Goal: Information Seeking & Learning: Learn about a topic

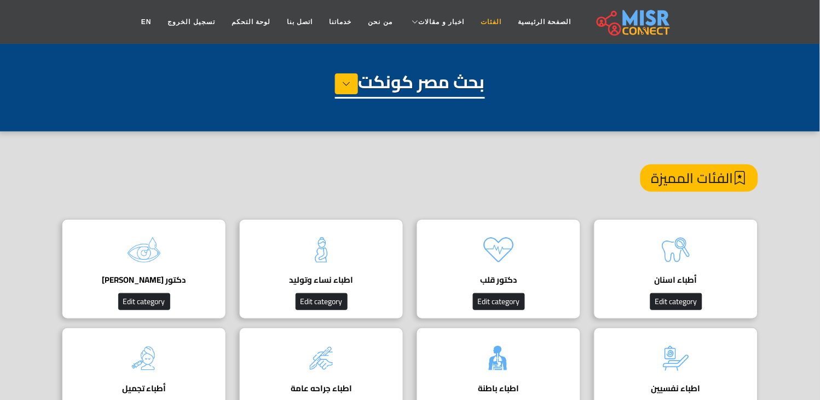
click at [473, 19] on link "الفئات" at bounding box center [491, 21] width 37 height 21
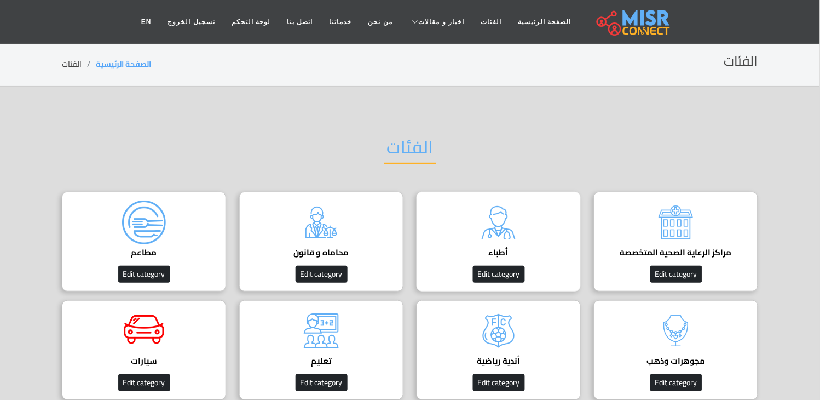
click at [533, 205] on div "أطباء دليل الأطباء في مصر | اعرف أحسن دكاترة في جميع التخصصات Edit category" at bounding box center [499, 242] width 164 height 100
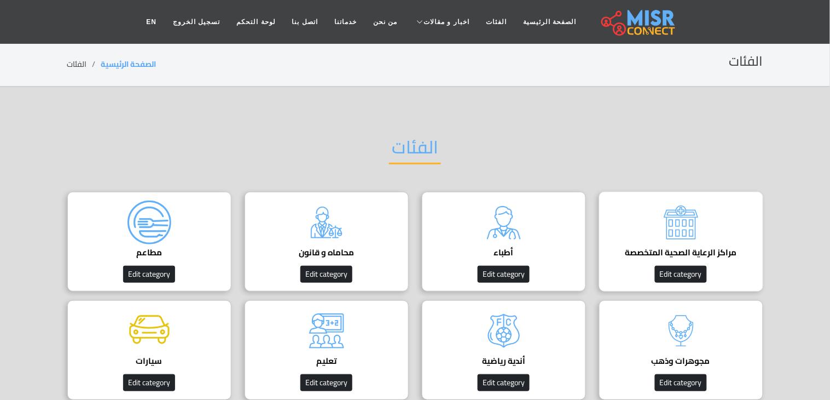
click at [622, 227] on div "مراكز الرعاية الصحية المتخصصة Edit category" at bounding box center [681, 242] width 164 height 100
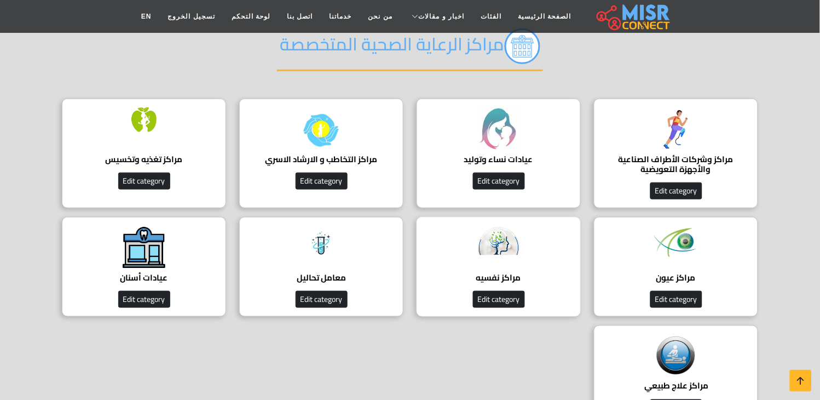
scroll to position [122, 0]
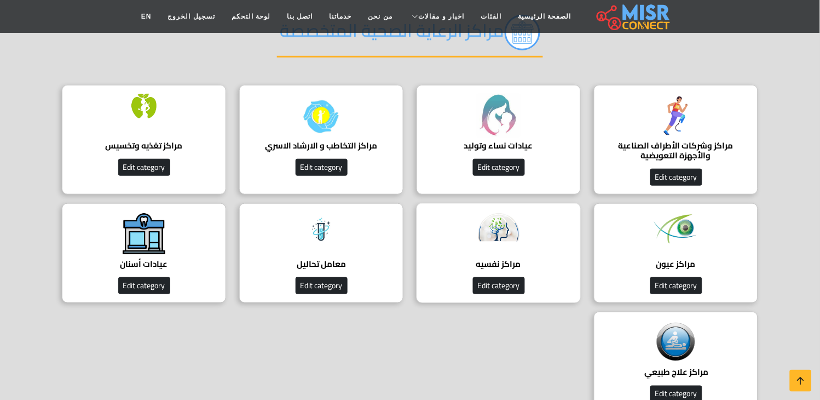
click at [522, 260] on h4 "مراكز نفسيه" at bounding box center [499, 264] width 130 height 10
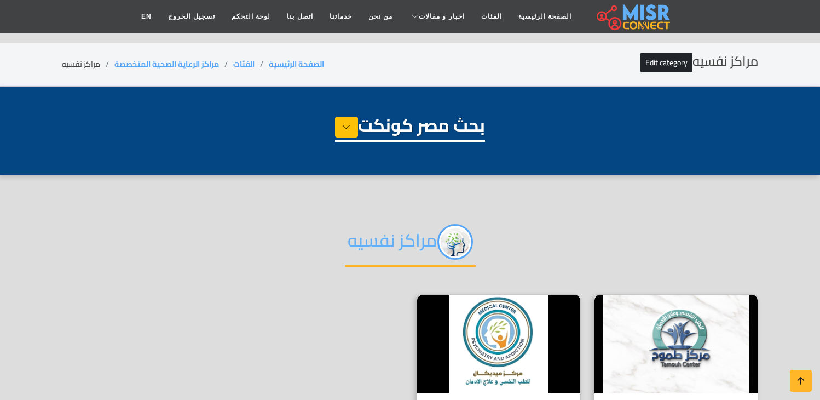
select select "**********"
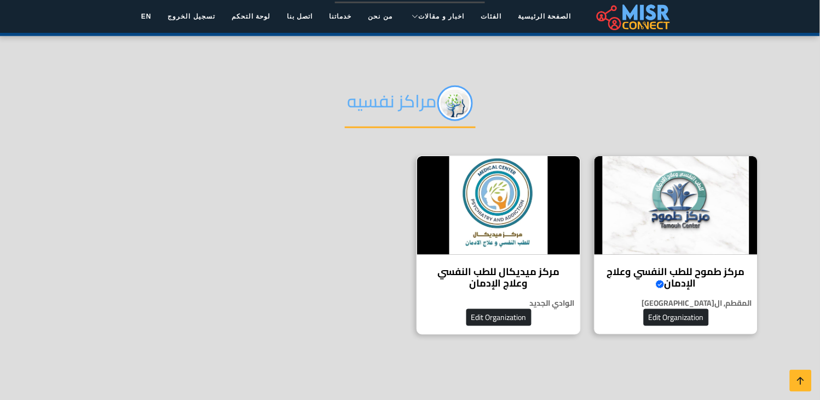
scroll to position [122, 0]
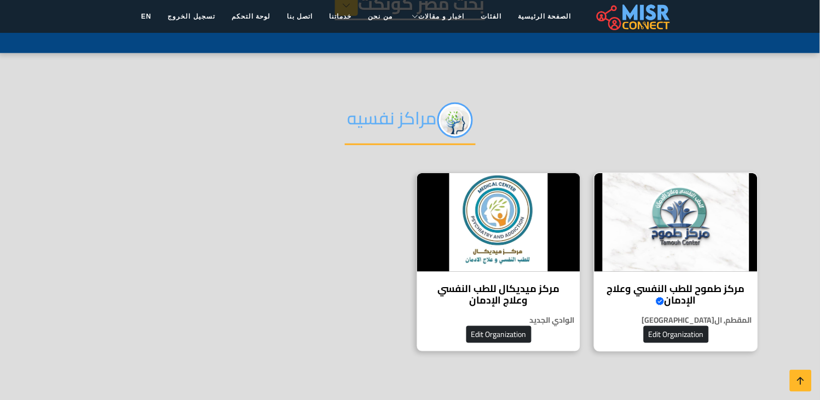
click at [660, 276] on div "مركز طموح للطب النفسي وعلاج الإدمان Verified account مركز طموح لعلاج الإدمان يق…" at bounding box center [676, 261] width 164 height 179
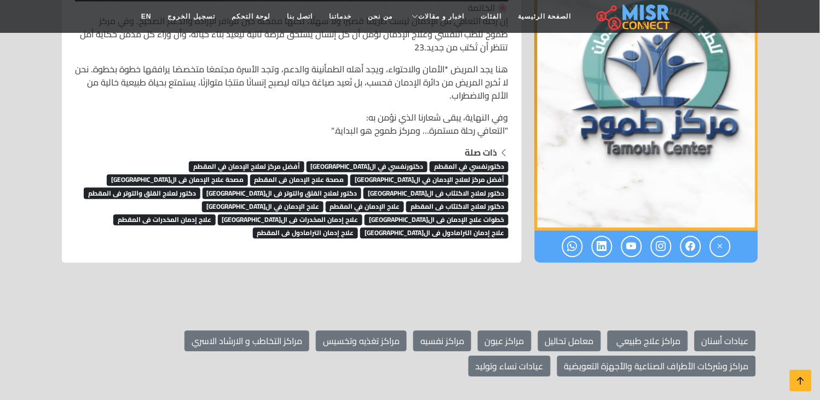
scroll to position [7763, 0]
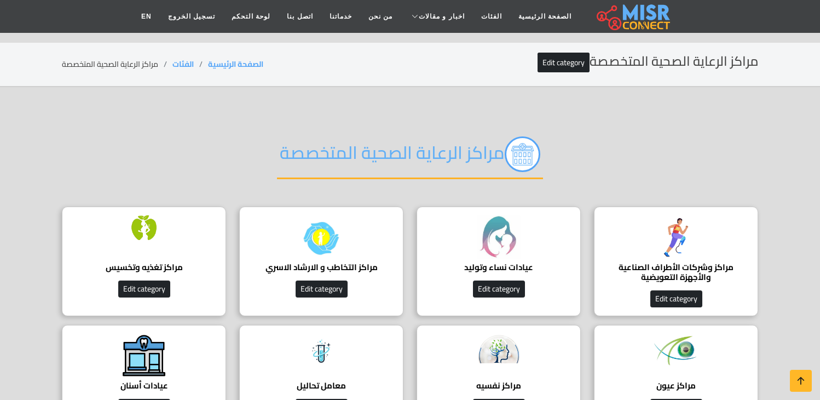
scroll to position [122, 0]
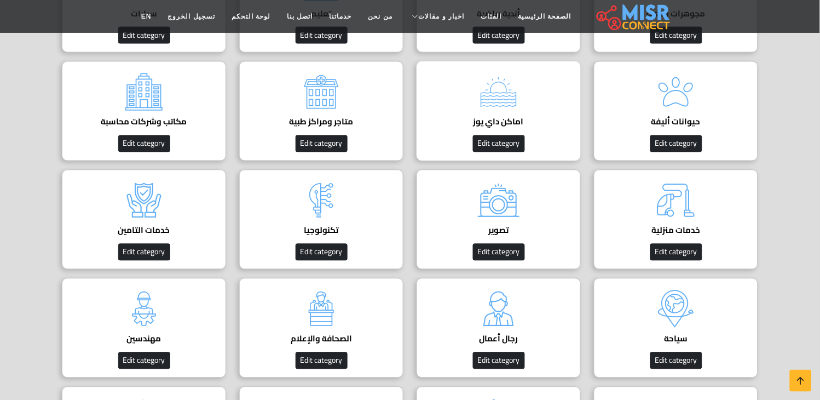
scroll to position [365, 0]
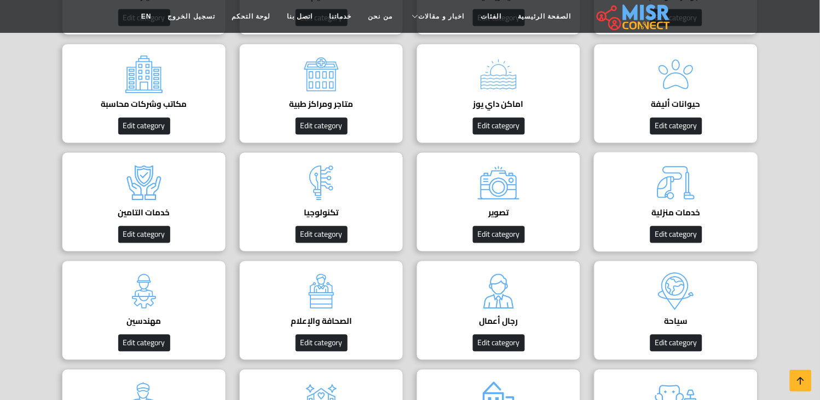
click at [687, 188] on img at bounding box center [676, 183] width 44 height 44
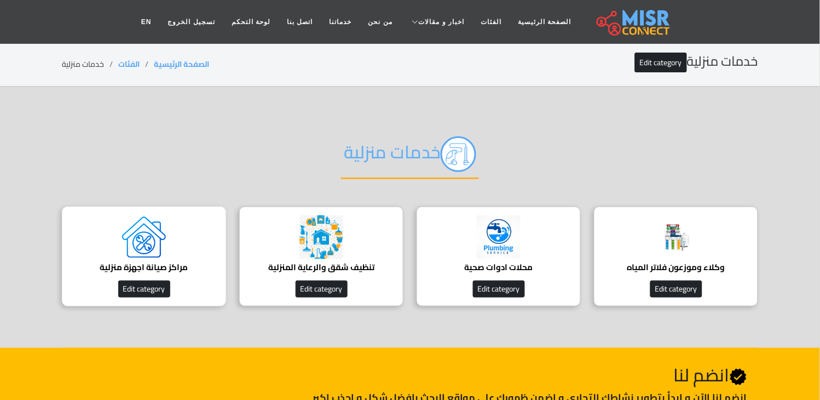
click at [146, 245] on img at bounding box center [144, 237] width 44 height 44
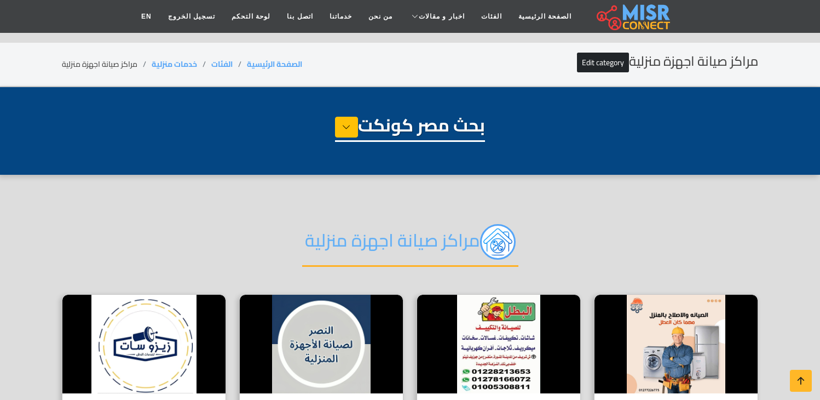
select select "**********"
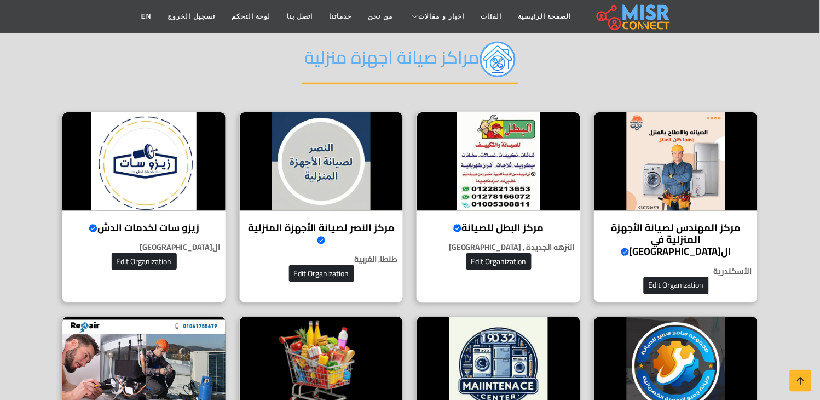
scroll to position [182, 0]
click at [470, 159] on img at bounding box center [498, 161] width 163 height 99
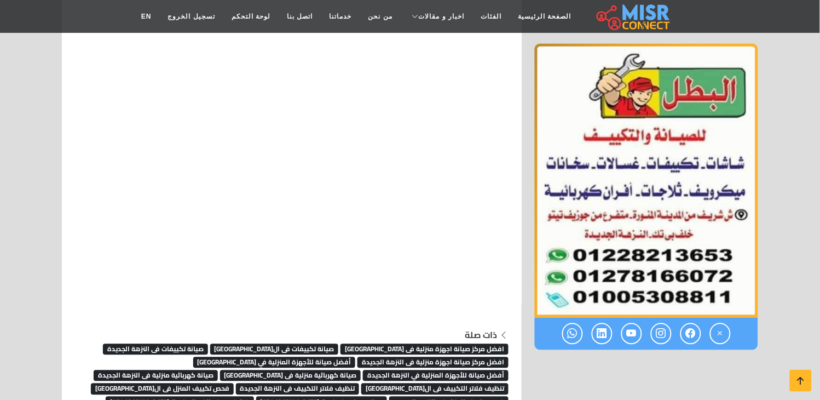
scroll to position [6812, 0]
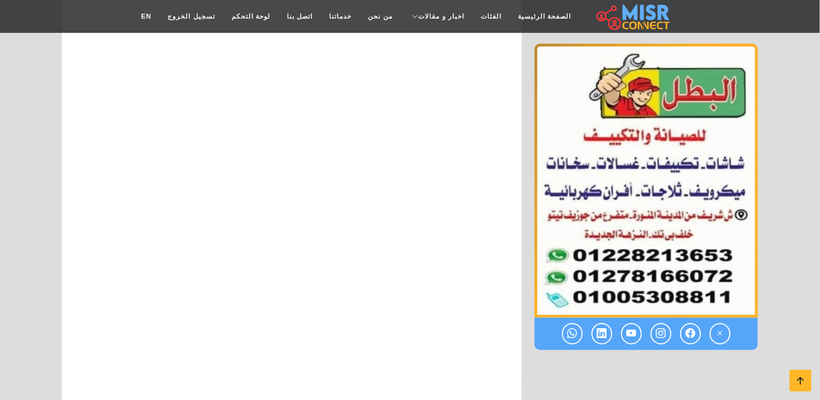
scroll to position [6630, 0]
click at [797, 377] on icon at bounding box center [800, 380] width 15 height 15
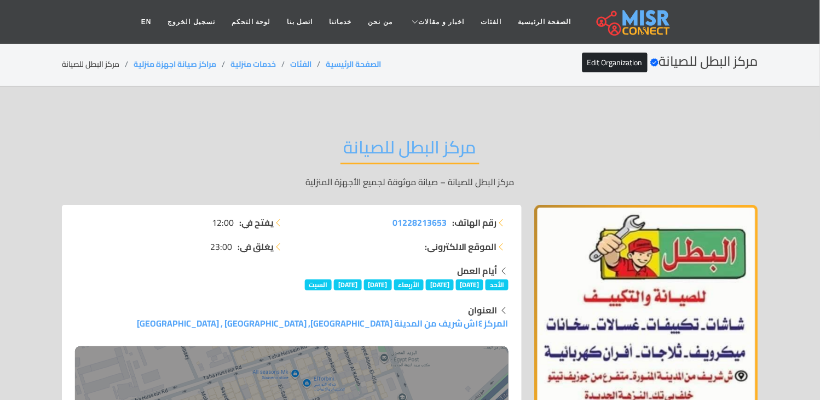
click at [102, 59] on li "مركز البطل للصيانة" at bounding box center [98, 64] width 72 height 11
copy main "مركز البطل للصيانة"
drag, startPoint x: 223, startPoint y: 62, endPoint x: 123, endPoint y: 64, distance: 99.6
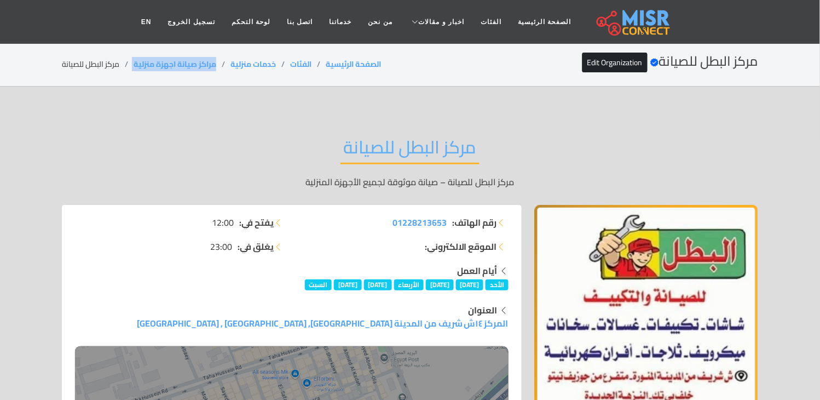
click at [123, 64] on ol "الصفحة الرئيسية الفئات خدمات منزلية مراكز صيانة اجهزة منزلية مركز البطل للصيانة" at bounding box center [221, 64] width 319 height 11
copy ol "مراكز صيانة اجهزة منزلية"
click at [94, 65] on li "مركز البطل للصيانة" at bounding box center [98, 64] width 72 height 11
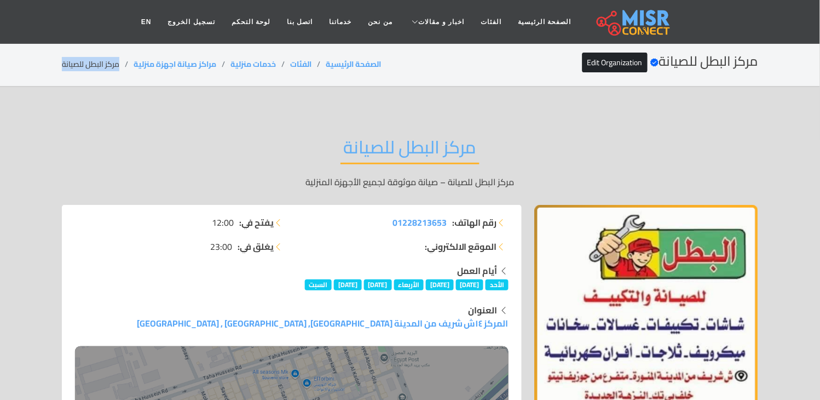
copy main "مركز البطل للصيانة"
copy link "مراكز صيانة اجهزة منزلية"
drag, startPoint x: 221, startPoint y: 66, endPoint x: 137, endPoint y: 65, distance: 84.3
click at [137, 65] on li "مراكز صيانة اجهزة منزلية" at bounding box center [182, 64] width 97 height 11
click at [91, 67] on li "مركز البطل للصيانة" at bounding box center [98, 64] width 72 height 11
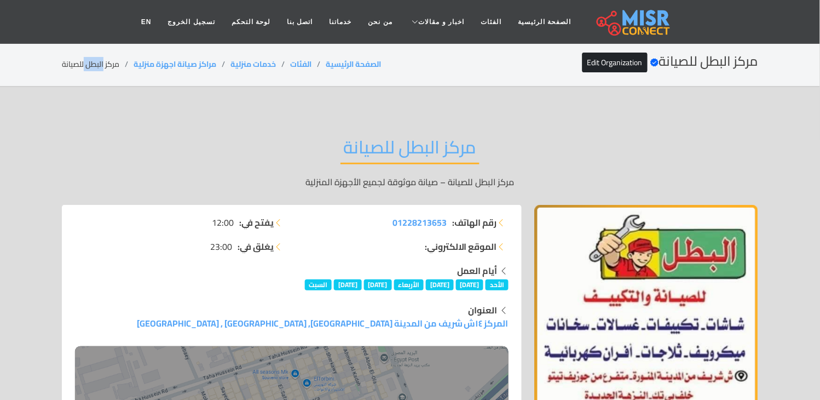
click at [91, 67] on li "مركز البطل للصيانة" at bounding box center [98, 64] width 72 height 11
copy main "مركز البطل للصيانة"
drag, startPoint x: 221, startPoint y: 61, endPoint x: 137, endPoint y: 70, distance: 84.2
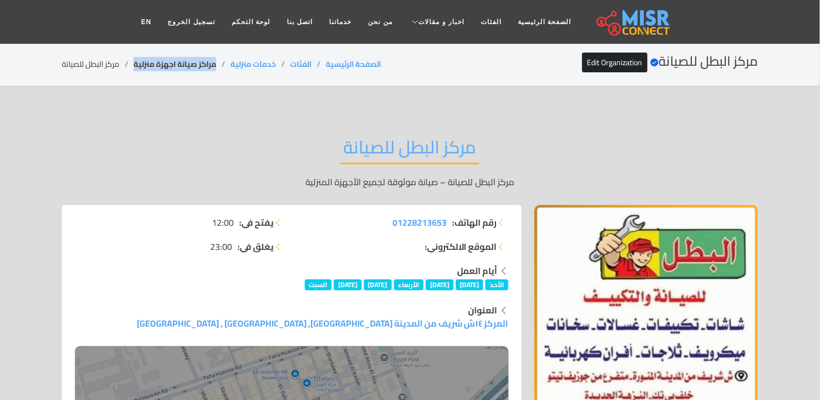
click at [137, 70] on li "مراكز صيانة اجهزة منزلية" at bounding box center [182, 64] width 97 height 11
copy link "مراكز صيانة اجهزة منزلية"
click at [102, 54] on div "مركز البطل للصيانة Verified account Edit Organization الصفحة الرئيسية الفئات خد…" at bounding box center [410, 64] width 696 height 21
click at [100, 62] on li "مركز البطل للصيانة" at bounding box center [98, 64] width 72 height 11
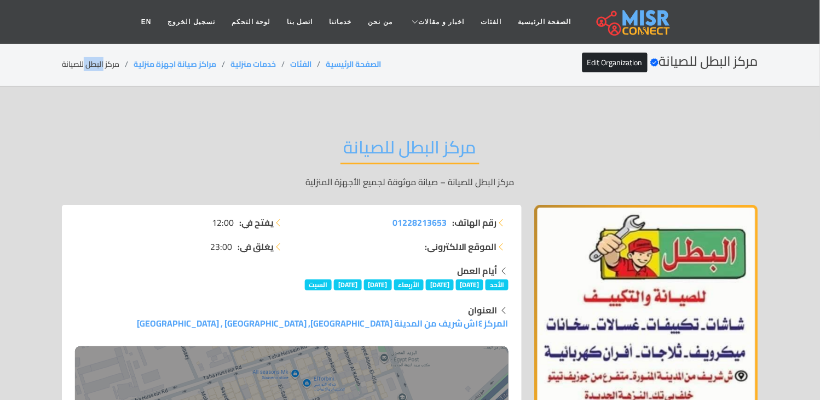
click at [100, 62] on li "مركز البطل للصيانة" at bounding box center [98, 64] width 72 height 11
copy main "مركز البطل للصيانة"
drag, startPoint x: 221, startPoint y: 62, endPoint x: 133, endPoint y: 68, distance: 88.3
click at [133, 68] on ol "الصفحة الرئيسية الفئات خدمات منزلية مراكز صيانة اجهزة منزلية مركز البطل للصيانة" at bounding box center [221, 64] width 319 height 11
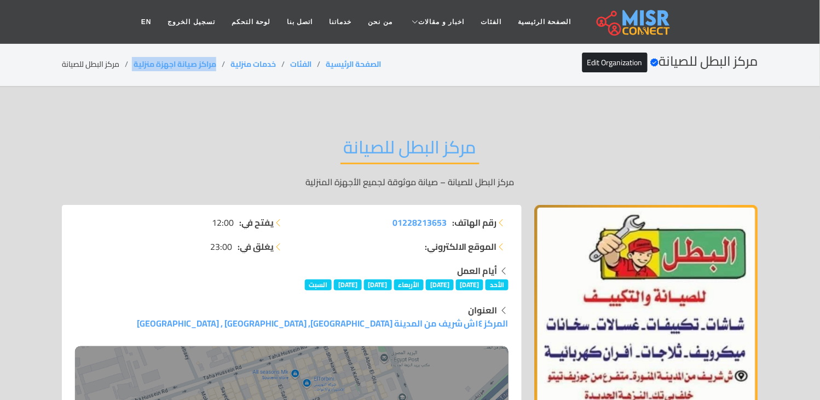
copy ol "مراكز صيانة اجهزة منزلية"
click at [97, 73] on div "مركز البطل للصيانة Verified account Edit Organization الصفحة الرئيسية الفئات خد…" at bounding box center [410, 64] width 696 height 21
click at [96, 63] on li "مركز البطل للصيانة" at bounding box center [98, 64] width 72 height 11
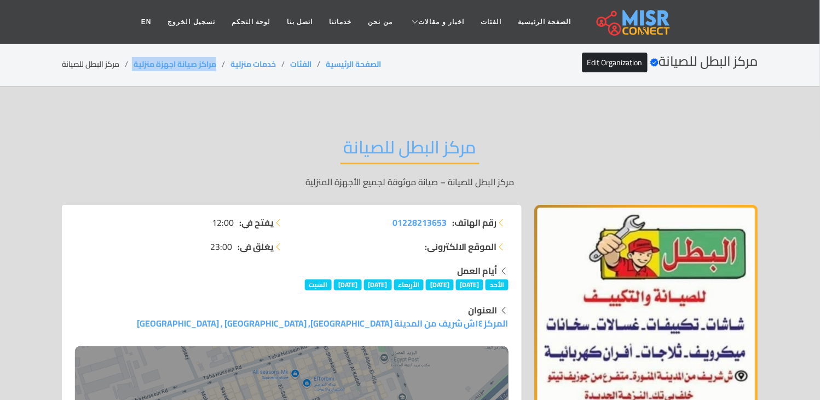
drag, startPoint x: 224, startPoint y: 66, endPoint x: 130, endPoint y: 69, distance: 94.2
click at [130, 69] on ol "الصفحة الرئيسية الفئات خدمات منزلية مراكز صيانة اجهزة منزلية مركز البطل للصيانة" at bounding box center [221, 64] width 319 height 11
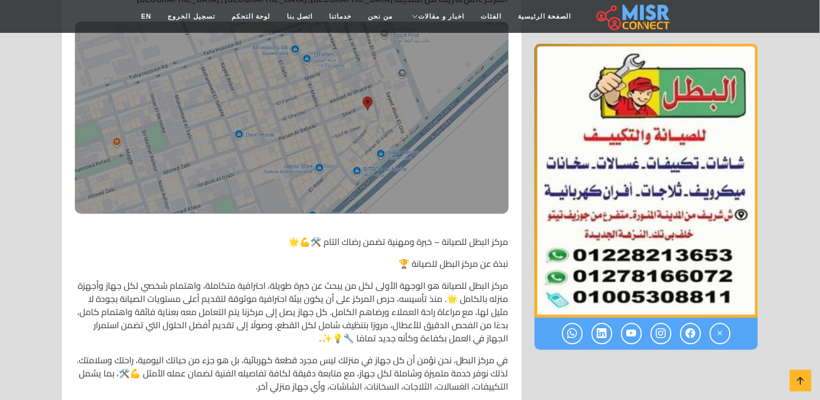
scroll to position [425, 0]
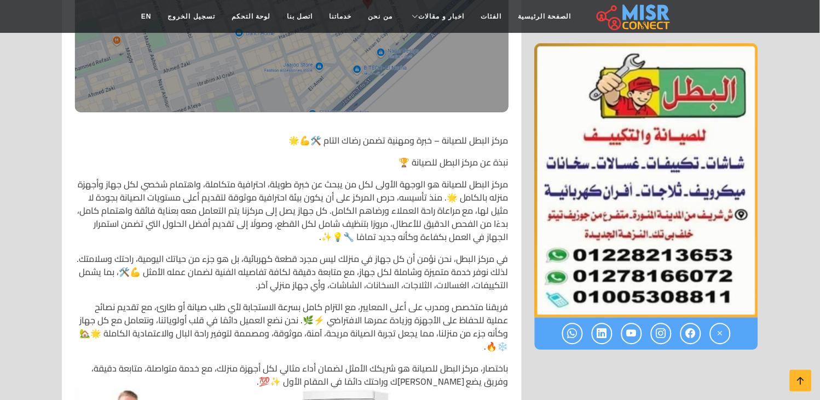
click at [505, 138] on p "مركز البطل للصيانة – خبرة ومهنية تضمن رضاك التام 🛠️💪🌟" at bounding box center [292, 140] width 434 height 13
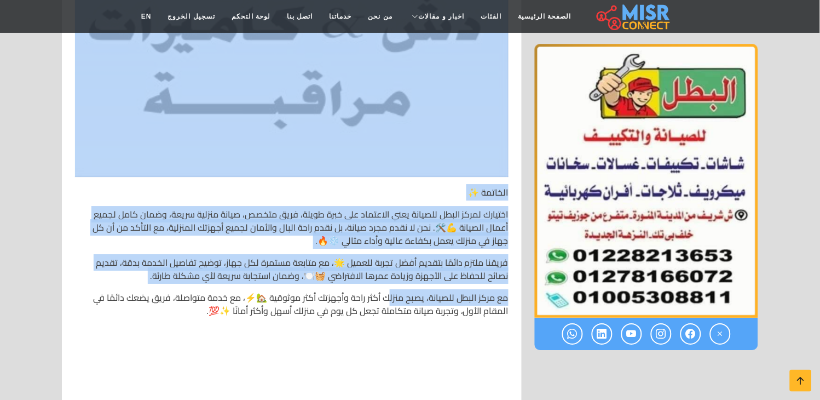
scroll to position [6326, 0]
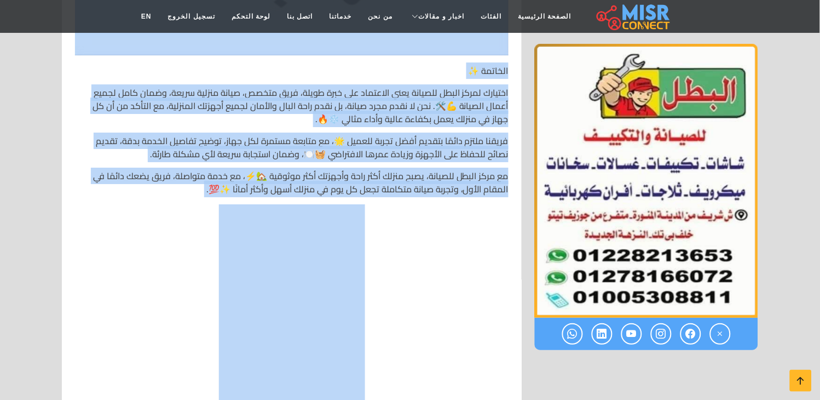
drag, startPoint x: 507, startPoint y: 139, endPoint x: 240, endPoint y: 168, distance: 269.3
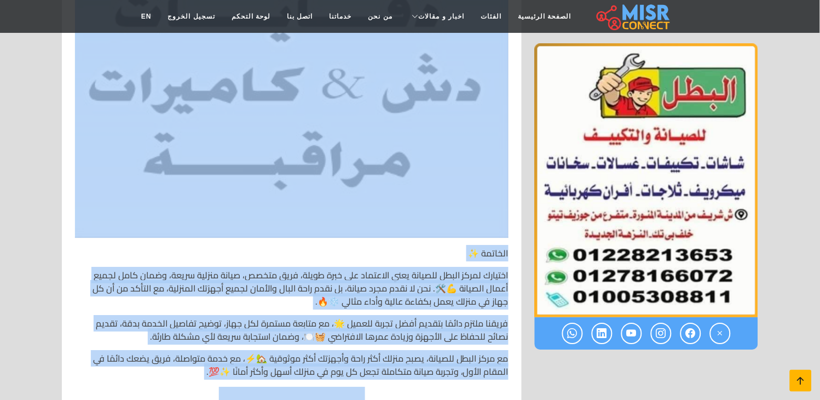
click at [807, 374] on icon at bounding box center [800, 380] width 15 height 15
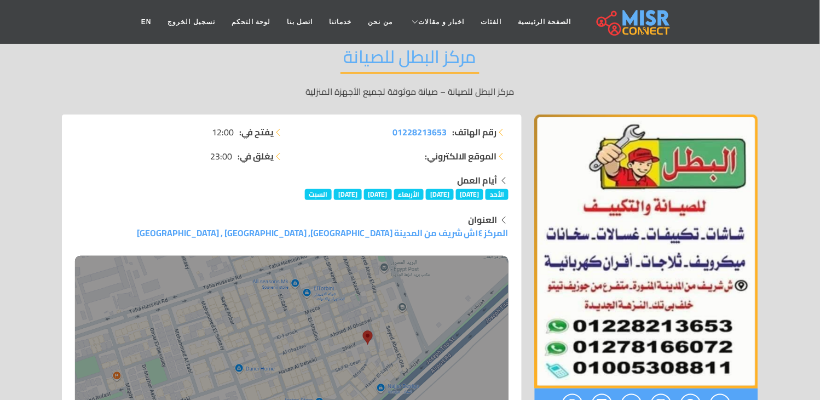
scroll to position [0, 0]
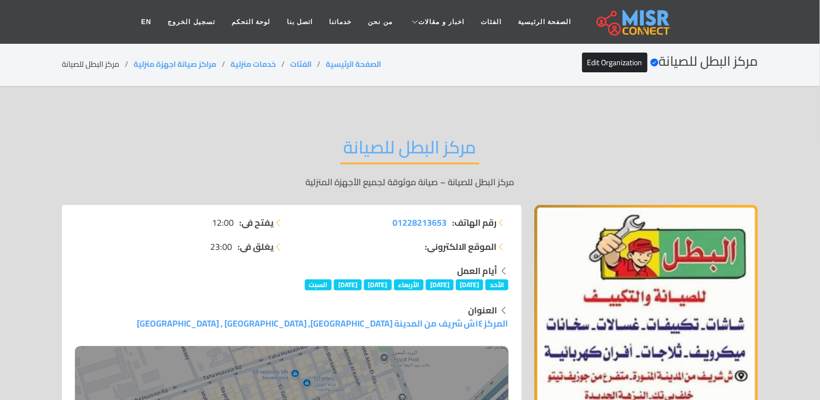
click at [95, 61] on li "مركز البطل للصيانة" at bounding box center [98, 64] width 72 height 11
click at [227, 54] on div "مركز البطل للصيانة Verified account Edit Organization الصفحة الرئيسية الفئات خد…" at bounding box center [410, 64] width 696 height 21
drag, startPoint x: 216, startPoint y: 59, endPoint x: 130, endPoint y: 67, distance: 86.4
click at [130, 67] on ol "الصفحة الرئيسية الفئات خدمات منزلية مراكز صيانة اجهزة منزلية مركز البطل للصيانة" at bounding box center [221, 64] width 319 height 11
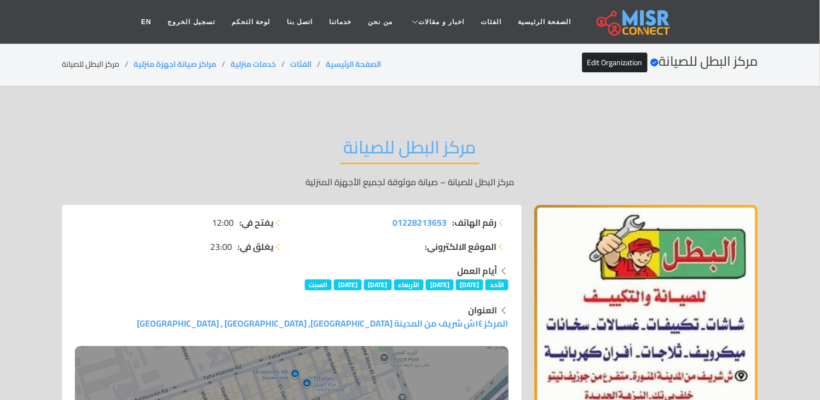
click at [93, 65] on li "مركز البطل للصيانة" at bounding box center [98, 64] width 72 height 11
click at [94, 64] on li "مركز البطل للصيانة" at bounding box center [98, 64] width 72 height 11
drag, startPoint x: 220, startPoint y: 63, endPoint x: 128, endPoint y: 65, distance: 92.0
click at [128, 65] on ol "الصفحة الرئيسية الفئات خدمات منزلية مراكز صيانة اجهزة منزلية مركز البطل للصيانة" at bounding box center [221, 64] width 319 height 11
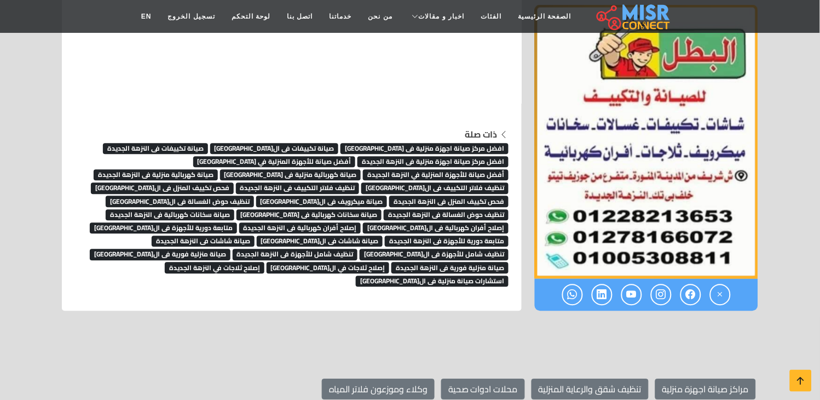
scroll to position [6932, 0]
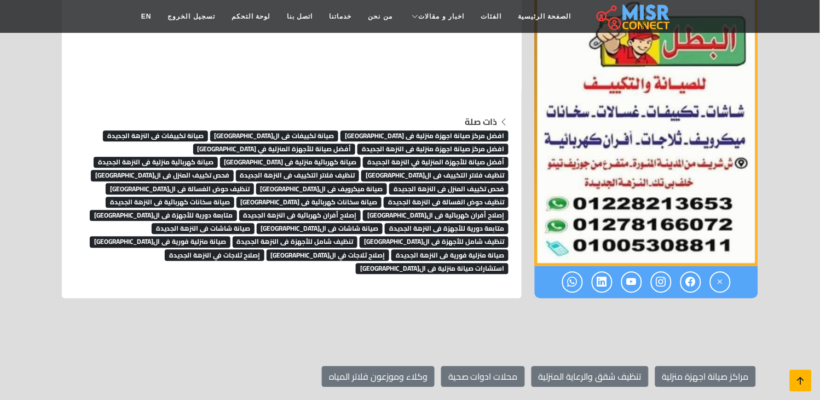
click at [805, 374] on icon at bounding box center [800, 380] width 15 height 15
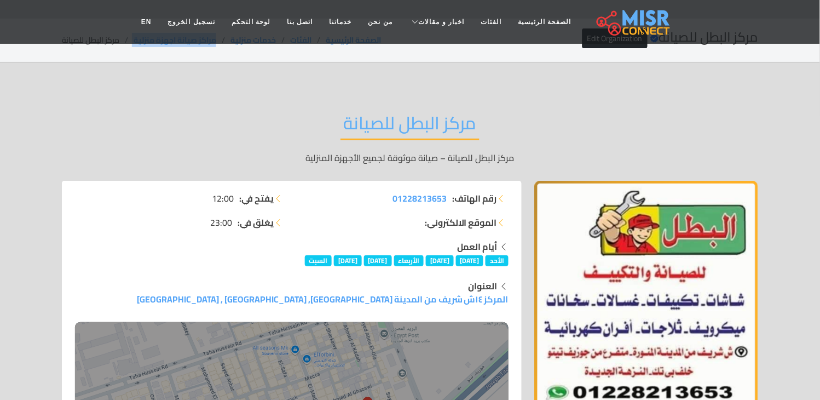
scroll to position [0, 0]
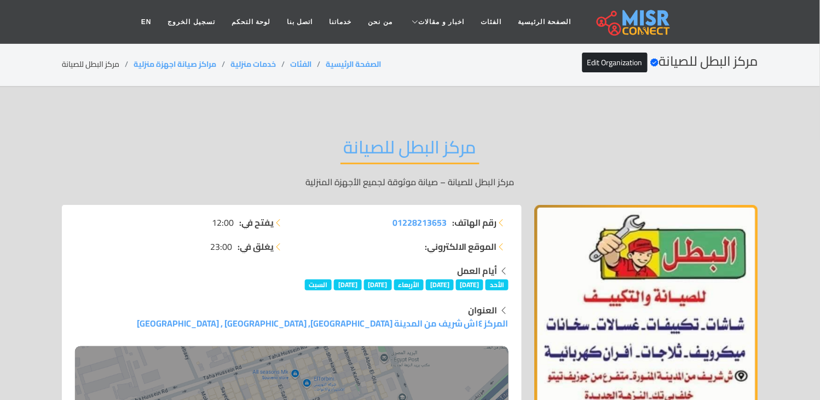
click at [102, 64] on li "مركز البطل للصيانة" at bounding box center [98, 64] width 72 height 11
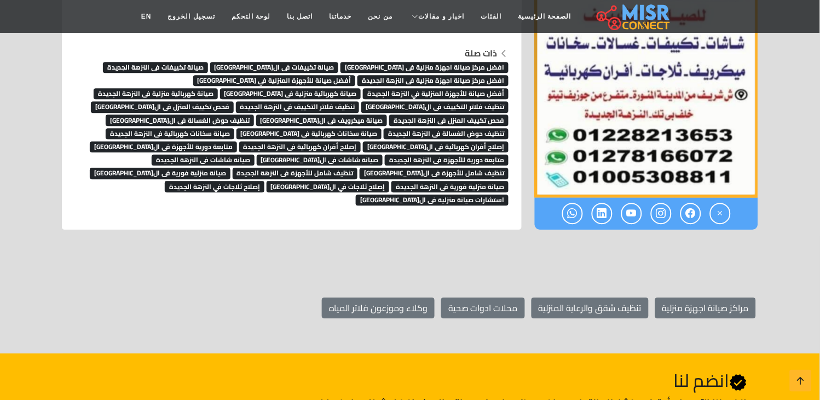
scroll to position [6863, 0]
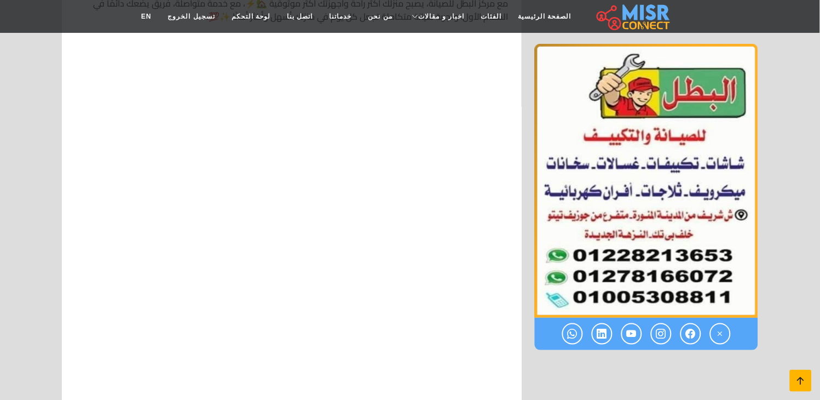
click at [797, 381] on icon at bounding box center [800, 380] width 15 height 15
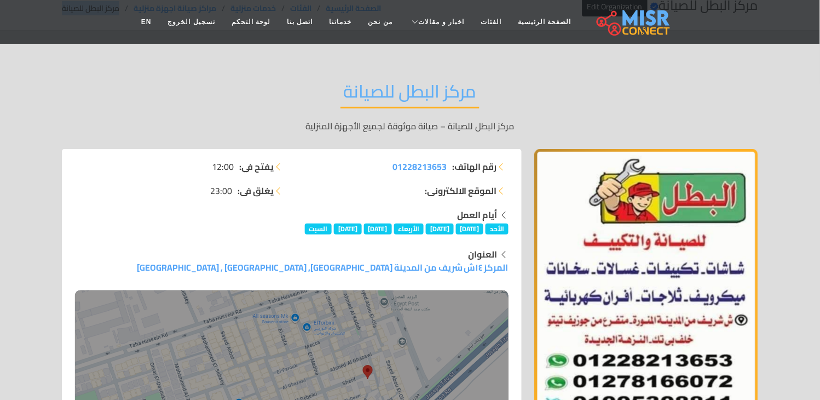
scroll to position [0, 0]
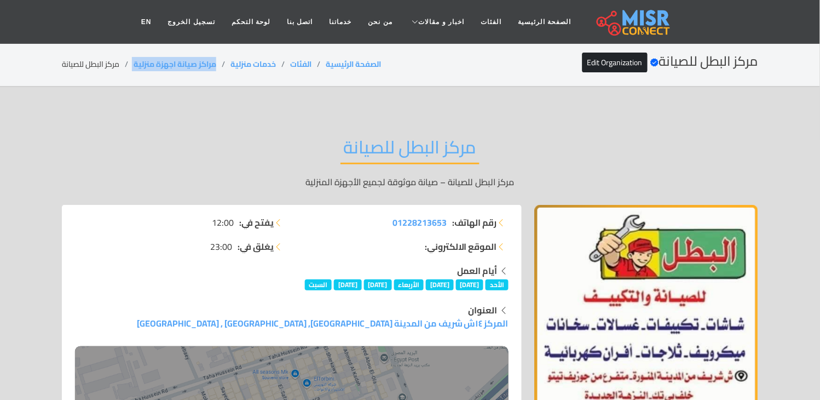
drag, startPoint x: 216, startPoint y: 61, endPoint x: 134, endPoint y: 61, distance: 82.7
click at [134, 61] on ol "الصفحة الرئيسية الفئات خدمات منزلية مراكز صيانة اجهزة منزلية مركز البطل للصيانة" at bounding box center [221, 64] width 319 height 11
click at [112, 64] on li "مركز البطل للصيانة" at bounding box center [98, 64] width 72 height 11
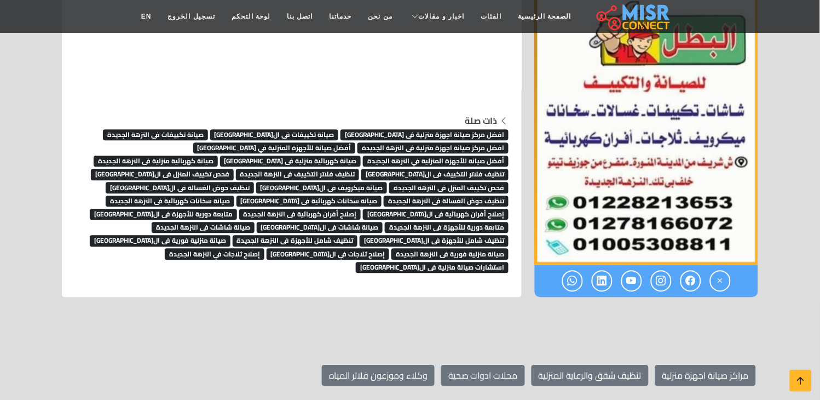
scroll to position [6846, 0]
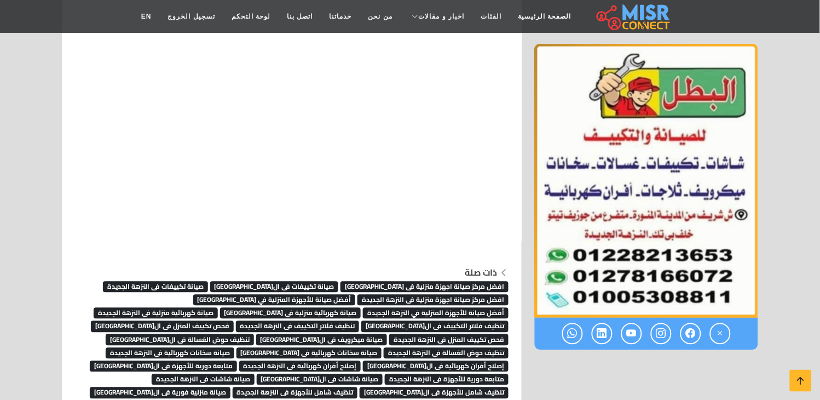
scroll to position [6724, 0]
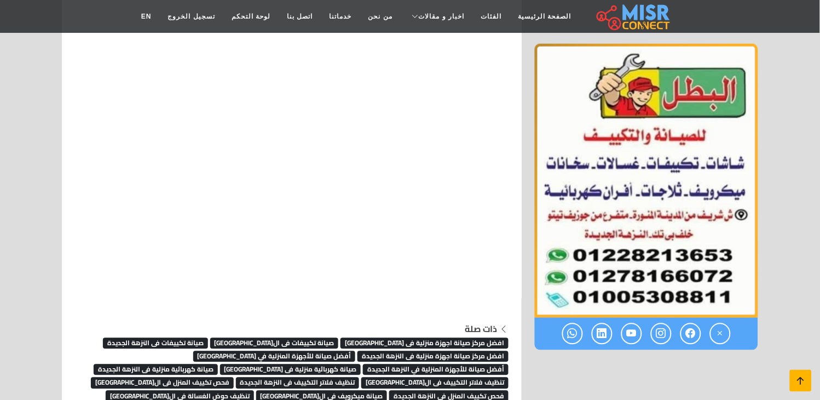
click at [792, 382] on link at bounding box center [801, 381] width 22 height 22
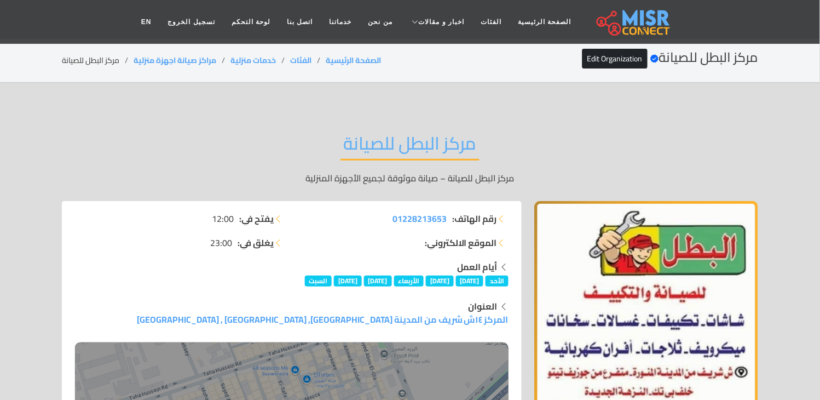
scroll to position [0, 0]
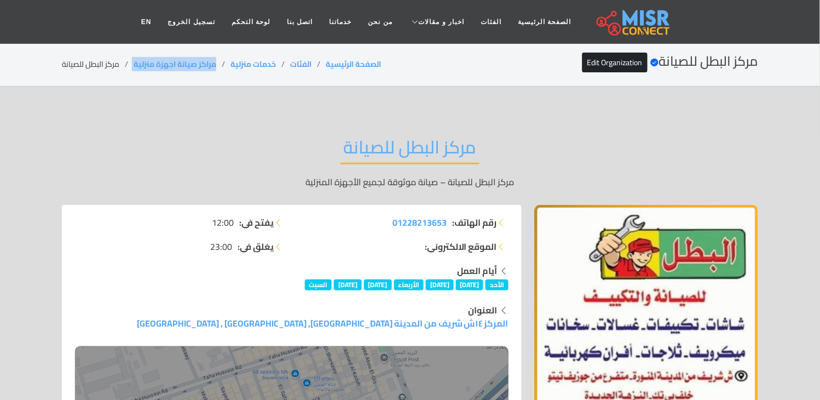
drag, startPoint x: 219, startPoint y: 61, endPoint x: 134, endPoint y: 59, distance: 85.4
click at [134, 59] on ol "الصفحة الرئيسية الفئات خدمات منزلية مراكز صيانة اجهزة منزلية مركز البطل للصيانة" at bounding box center [221, 64] width 319 height 11
copy ol "مراكز صيانة اجهزة منزلية"
click at [96, 65] on li "مركز البطل للصيانة" at bounding box center [98, 64] width 72 height 11
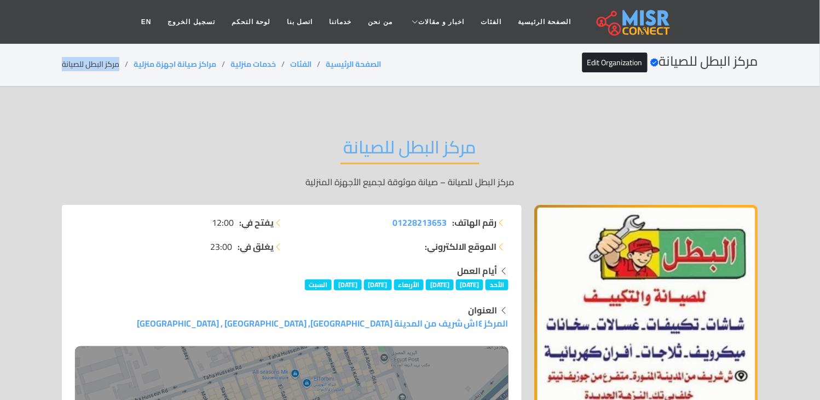
click at [96, 65] on li "مركز البطل للصيانة" at bounding box center [98, 64] width 72 height 11
copy main "مركز البطل للصيانة"
drag, startPoint x: 222, startPoint y: 64, endPoint x: 135, endPoint y: 60, distance: 86.6
click at [135, 60] on li "مراكز صيانة اجهزة منزلية" at bounding box center [182, 64] width 97 height 11
copy link "مراكز صيانة اجهزة منزلية"
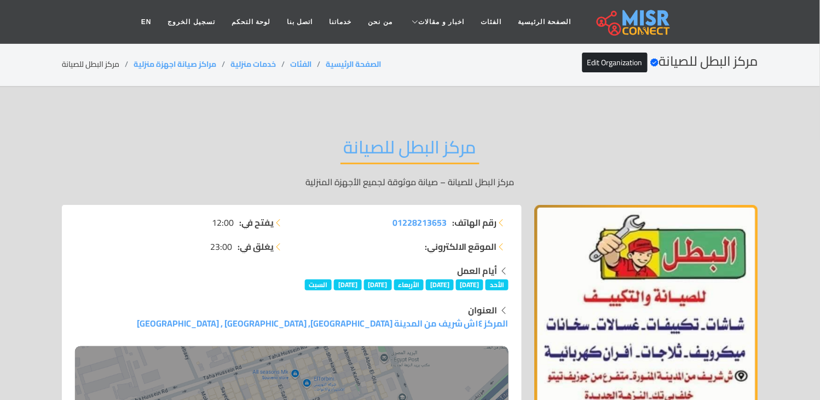
click at [83, 62] on li "مركز البطل للصيانة" at bounding box center [98, 64] width 72 height 11
copy main "مركز البطل للصيانة"
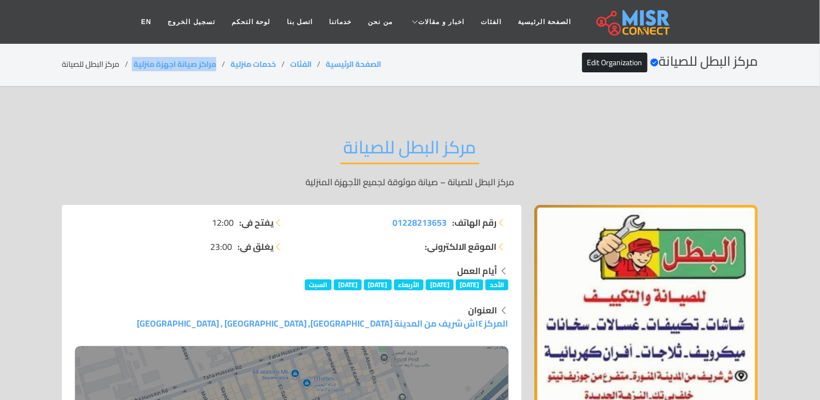
drag, startPoint x: 223, startPoint y: 64, endPoint x: 133, endPoint y: 65, distance: 89.8
click at [133, 65] on ol "الصفحة الرئيسية الفئات خدمات منزلية مراكز صيانة اجهزة منزلية مركز البطل للصيانة" at bounding box center [221, 64] width 319 height 11
copy ol "مراكز صيانة اجهزة منزلية"
click at [107, 62] on li "مركز البطل للصيانة" at bounding box center [98, 64] width 72 height 11
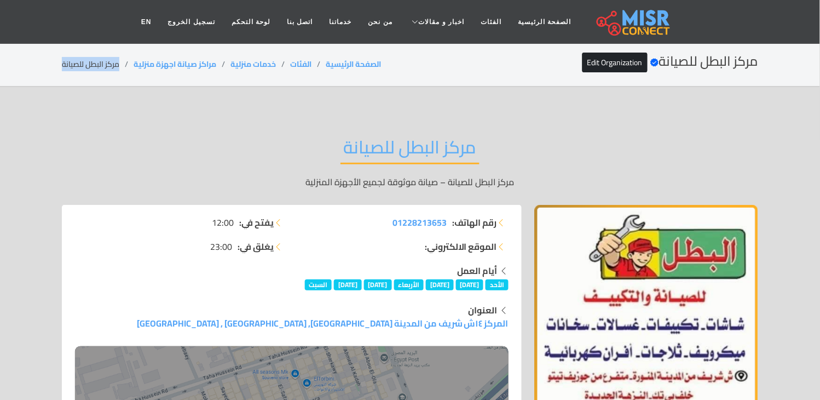
click at [107, 62] on li "مركز البطل للصيانة" at bounding box center [98, 64] width 72 height 11
copy main "مركز البطل للصيانة"
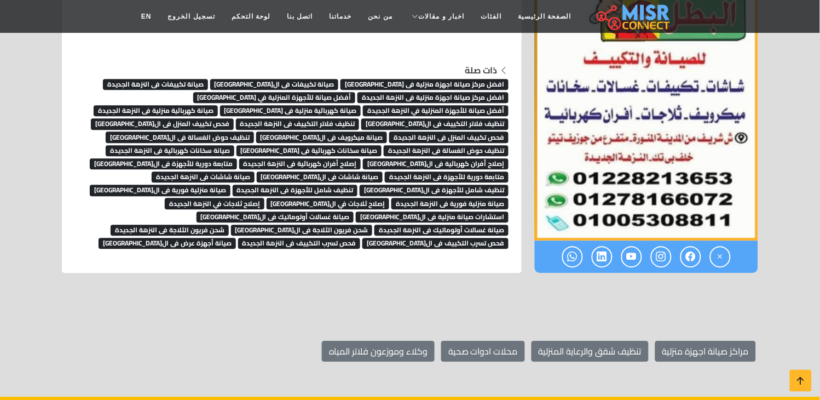
scroll to position [6893, 0]
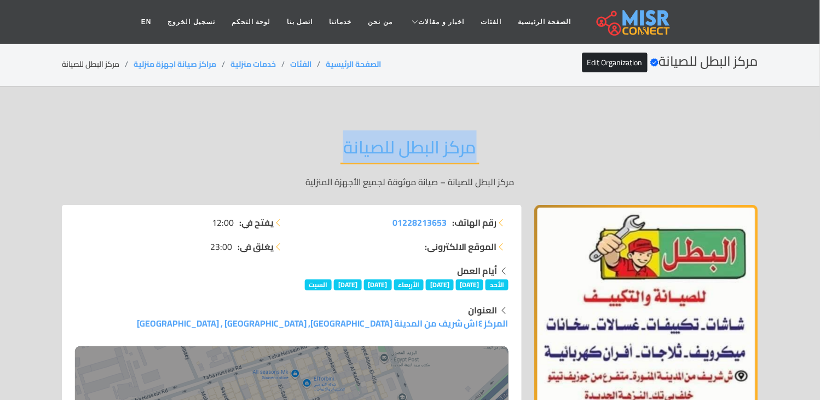
drag, startPoint x: 487, startPoint y: 143, endPoint x: 313, endPoint y: 145, distance: 174.1
click at [313, 145] on div "مركز البطل للصيانة مركز البطل للصيانة – صيانة موثوقة لجميع الأجهزة المنزلية" at bounding box center [410, 162] width 696 height 85
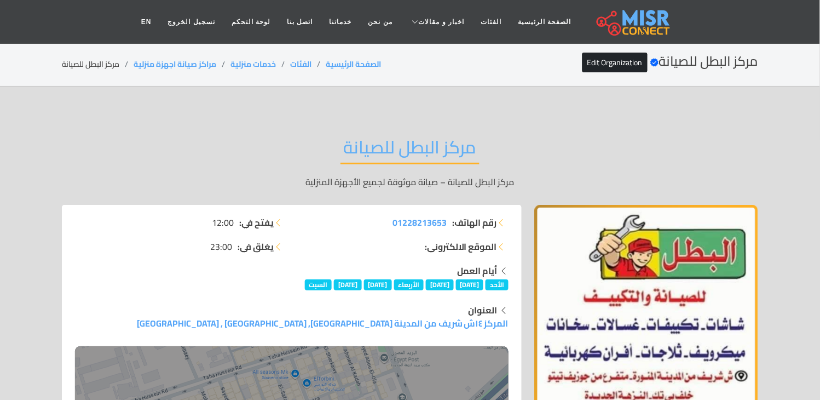
click at [499, 145] on div "مركز البطل للصيانة مركز البطل للصيانة – صيانة موثوقة لجميع الأجهزة المنزلية" at bounding box center [410, 162] width 696 height 85
click at [99, 63] on li "مركز البطل للصيانة" at bounding box center [98, 64] width 72 height 11
copy main "مركز البطل للصيانة"
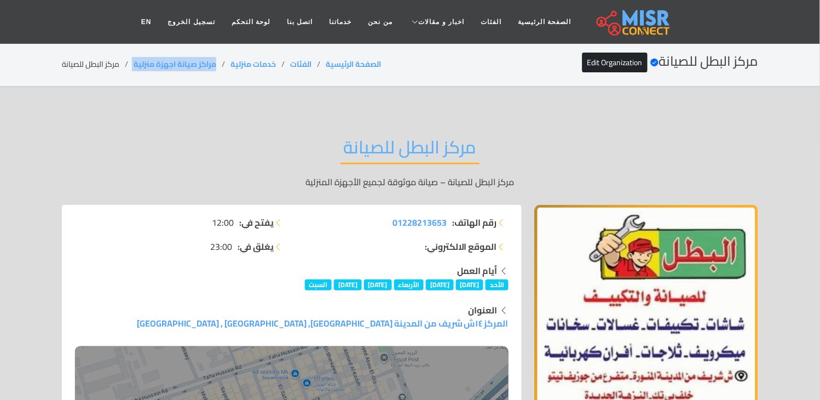
drag, startPoint x: 226, startPoint y: 57, endPoint x: 132, endPoint y: 63, distance: 93.8
click at [132, 63] on ol "الصفحة الرئيسية الفئات خدمات منزلية مراكز صيانة اجهزة منزلية مركز البطل للصيانة" at bounding box center [221, 64] width 319 height 11
copy ol "مراكز صيانة اجهزة منزلية"
click at [100, 59] on li "مركز البطل للصيانة" at bounding box center [98, 64] width 72 height 11
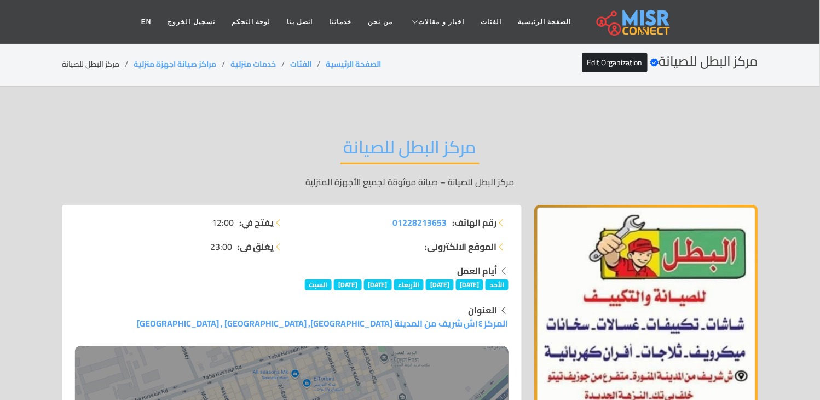
click at [97, 64] on li "مركز البطل للصيانة" at bounding box center [98, 64] width 72 height 11
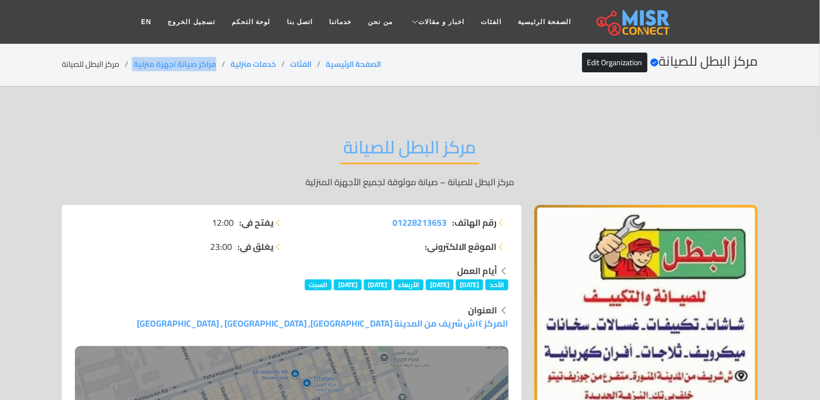
drag, startPoint x: 220, startPoint y: 61, endPoint x: 134, endPoint y: 68, distance: 85.7
click at [134, 68] on ol "الصفحة الرئيسية الفئات خدمات منزلية مراكز صيانة اجهزة منزلية مركز البطل للصيانة" at bounding box center [221, 64] width 319 height 11
copy ol "مراكز صيانة اجهزة منزلية"
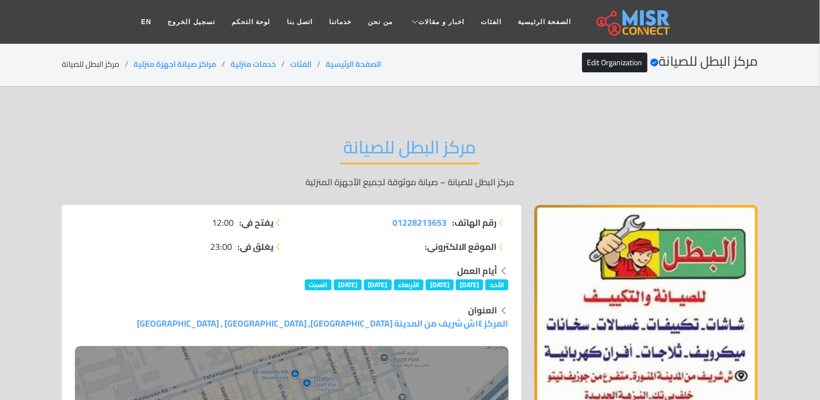
click at [95, 64] on li "مركز البطل للصيانة" at bounding box center [98, 64] width 72 height 11
copy main "مركز البطل للصيانة"
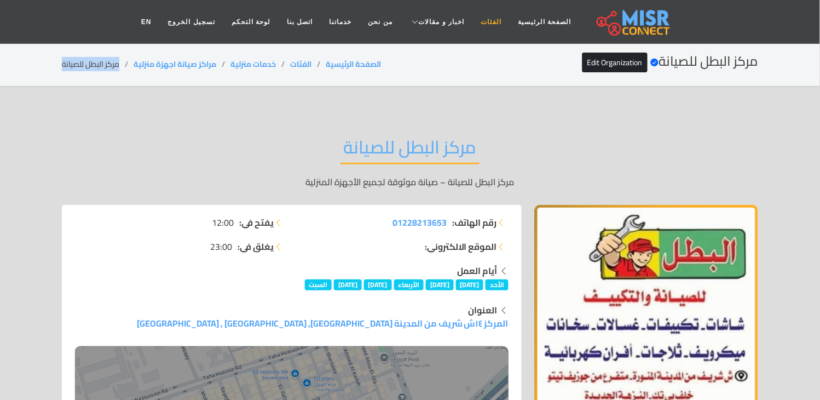
click at [477, 21] on link "الفئات" at bounding box center [491, 21] width 37 height 21
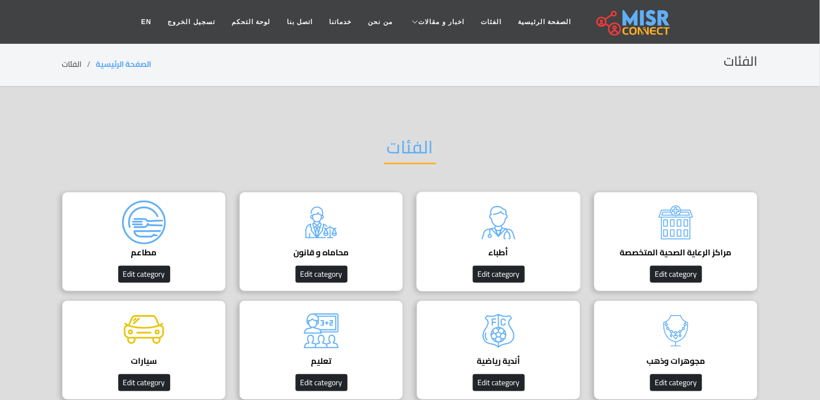
click at [512, 203] on img at bounding box center [499, 222] width 44 height 44
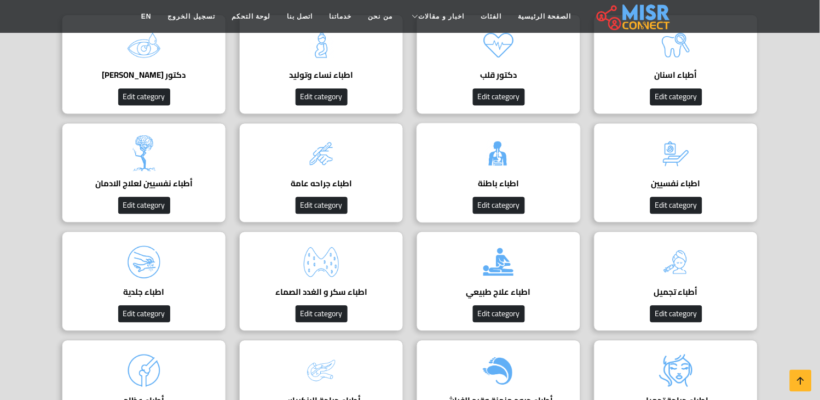
scroll to position [304, 0]
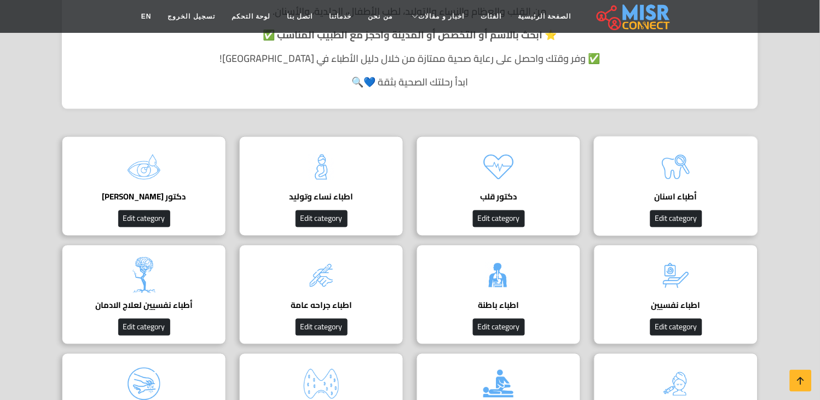
click at [679, 192] on h4 "أطباء اسنان" at bounding box center [676, 197] width 130 height 10
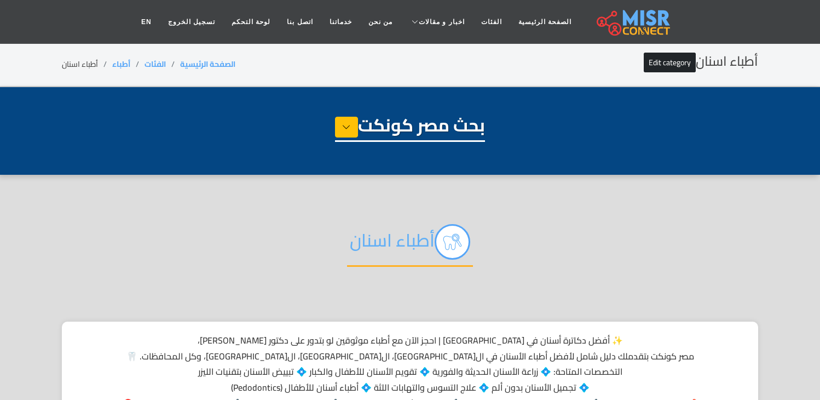
select select "*****"
select select "**********"
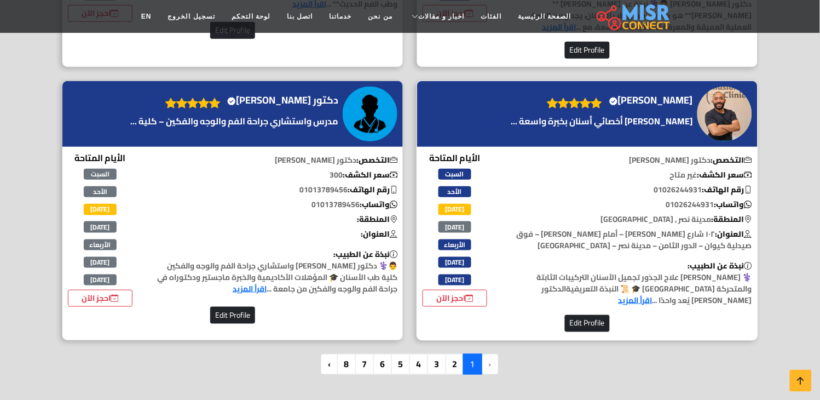
scroll to position [2737, 0]
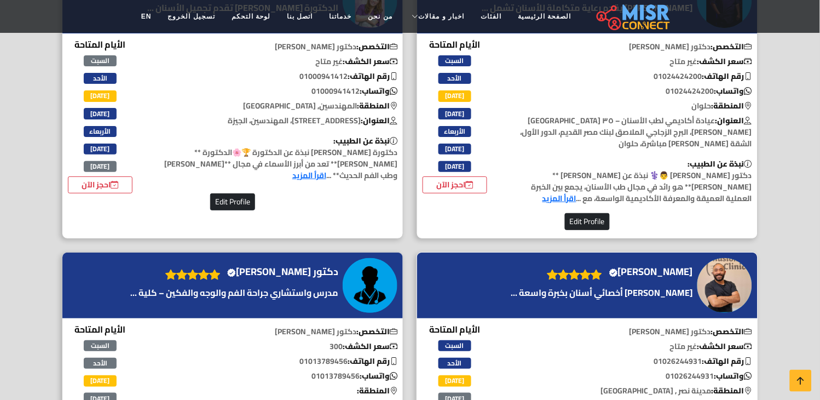
click at [615, 266] on h4 "[PERSON_NAME] Verified account" at bounding box center [651, 272] width 84 height 12
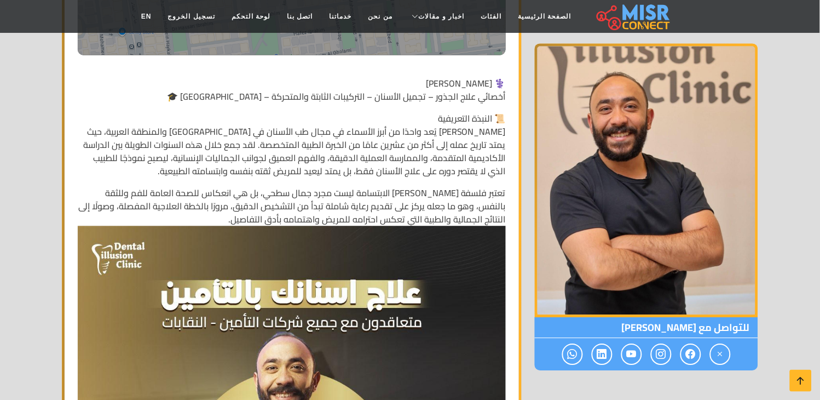
scroll to position [486, 0]
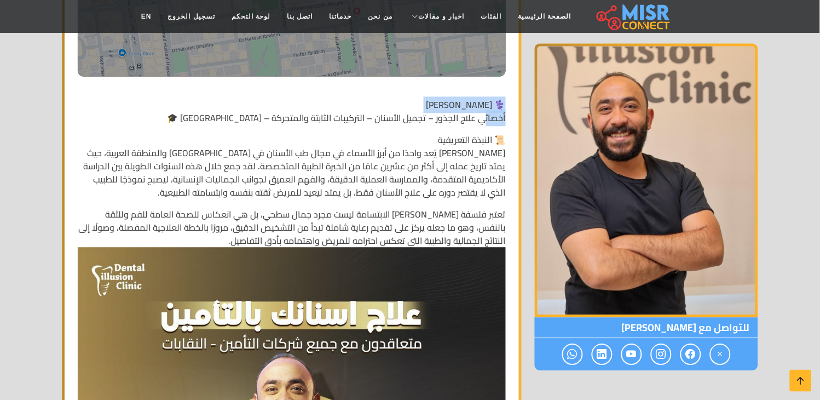
drag, startPoint x: 505, startPoint y: 104, endPoint x: 483, endPoint y: 110, distance: 22.7
click at [483, 110] on p "⚕️ الدكتور شريف طاهر حجازي أخصائي علاج الجذور – تجميل الأسنان – التركيبات الثاب…" at bounding box center [292, 111] width 428 height 26
click at [504, 102] on p "⚕️ الدكتور شريف طاهر حجازي أخصائي علاج الجذور – تجميل الأسنان – التركيبات الثاب…" at bounding box center [292, 111] width 428 height 26
drag, startPoint x: 510, startPoint y: 102, endPoint x: 490, endPoint y: 111, distance: 21.6
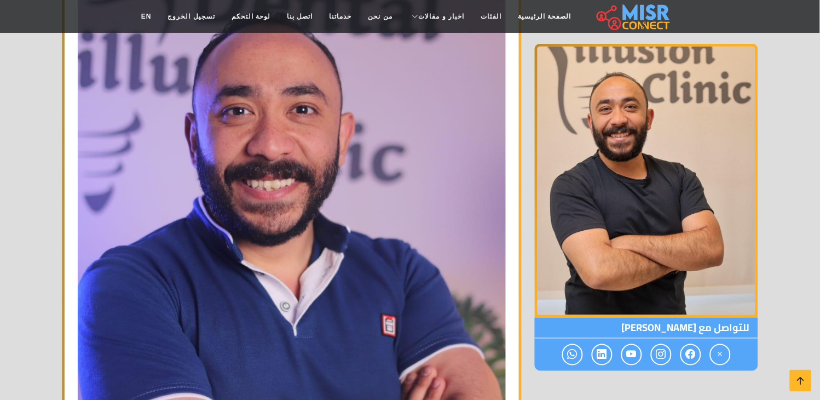
scroll to position [2068, 0]
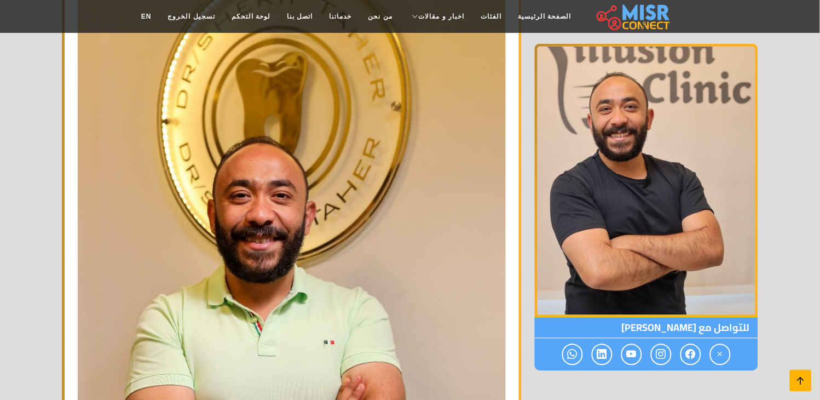
click at [800, 379] on icon at bounding box center [800, 380] width 15 height 15
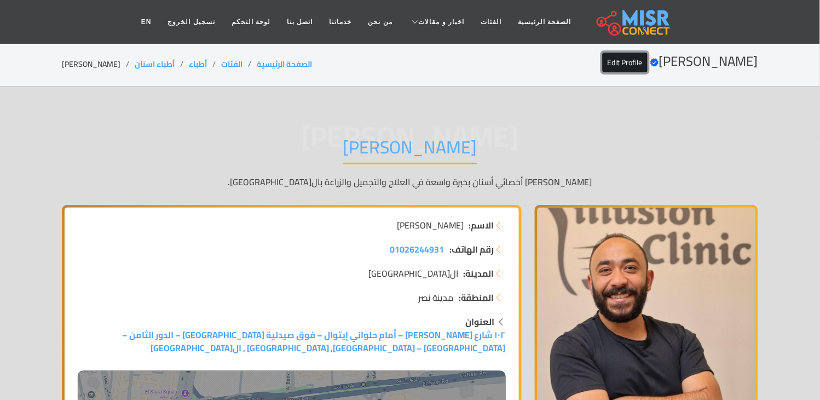
click at [603, 62] on link "Edit Profile" at bounding box center [625, 63] width 45 height 20
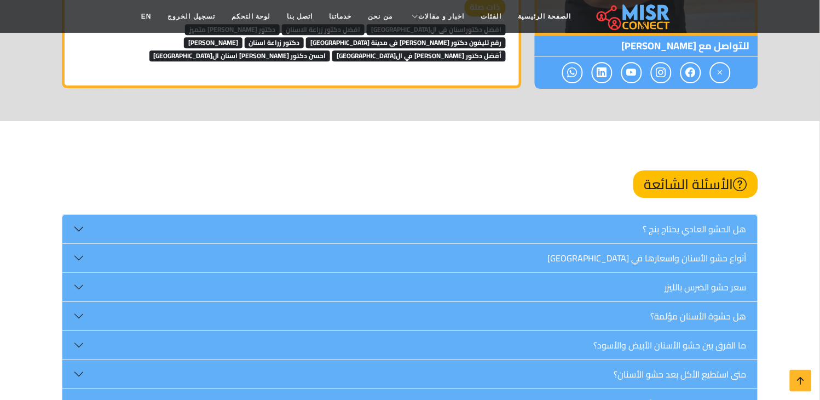
scroll to position [12496, 0]
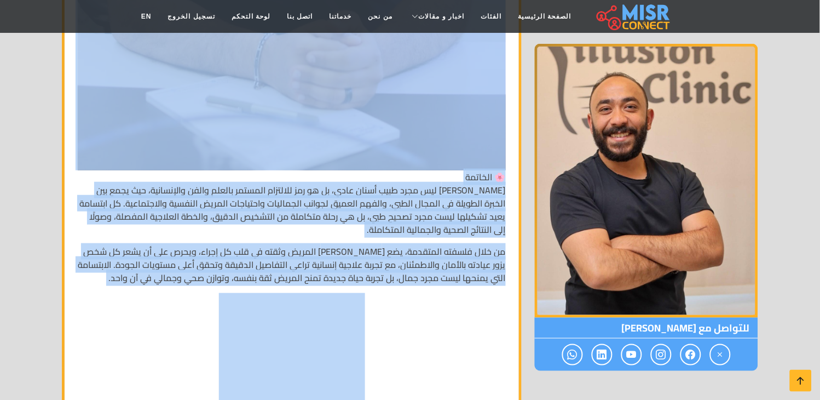
scroll to position [11158, 0]
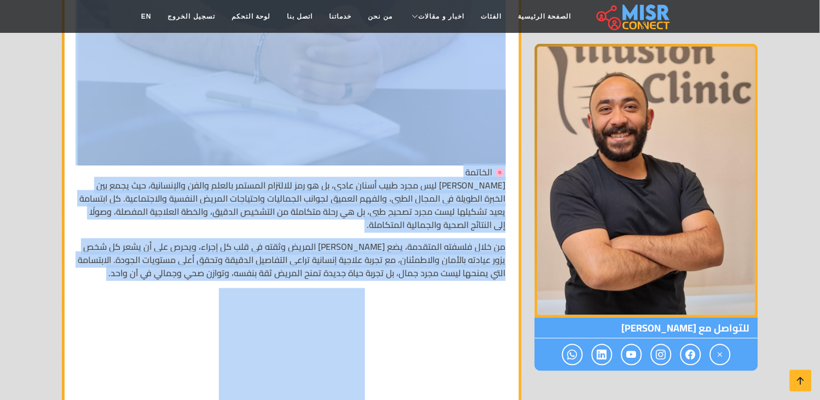
drag, startPoint x: 503, startPoint y: 134, endPoint x: 154, endPoint y: 274, distance: 375.3
copy div "الدكتور شريف طاهر حجازي أخصائي علاج الجذور – تجميل الأسنان – التركيبات الثابتة …"
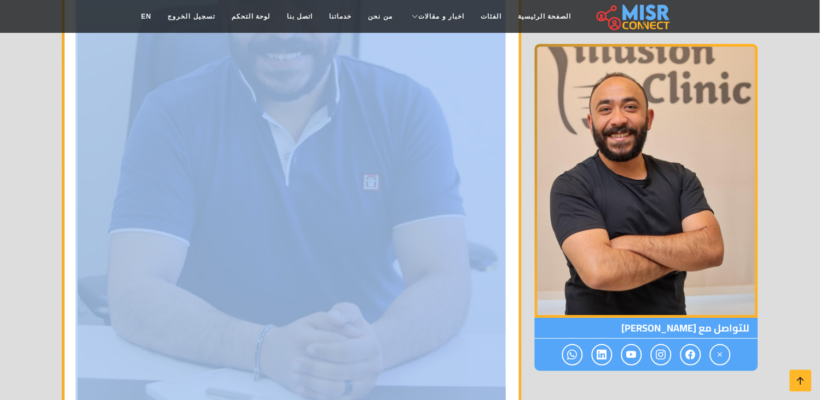
scroll to position [10854, 0]
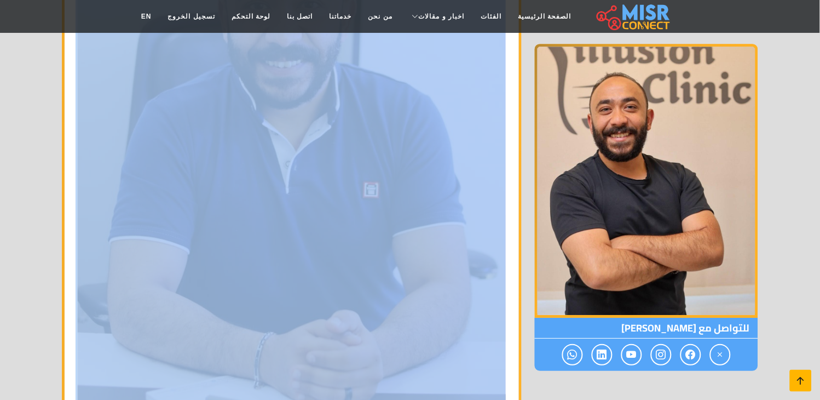
click at [797, 374] on icon at bounding box center [800, 380] width 15 height 15
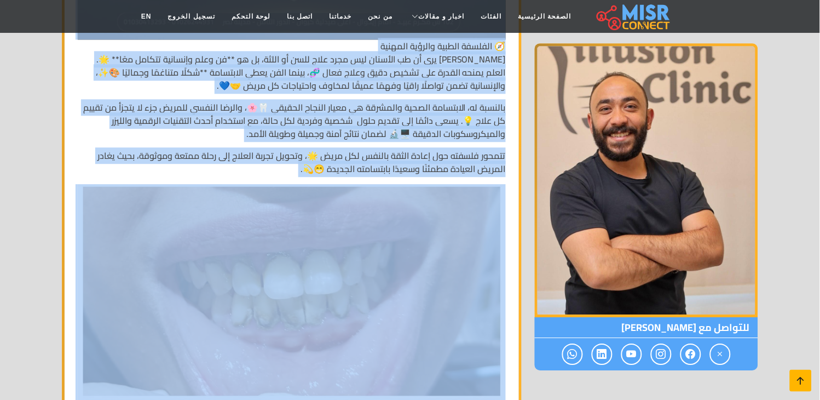
scroll to position [0, 0]
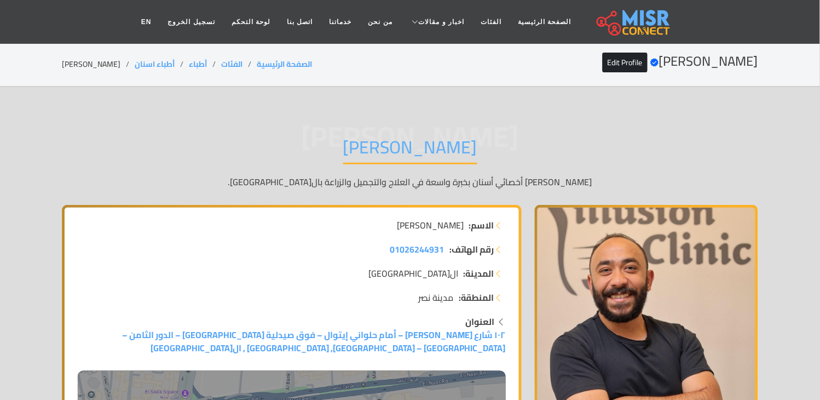
click at [126, 64] on li "[PERSON_NAME]" at bounding box center [98, 64] width 73 height 11
click at [189, 63] on li "أطباء اسنان" at bounding box center [162, 64] width 54 height 11
click at [125, 61] on li "[PERSON_NAME]" at bounding box center [98, 64] width 73 height 11
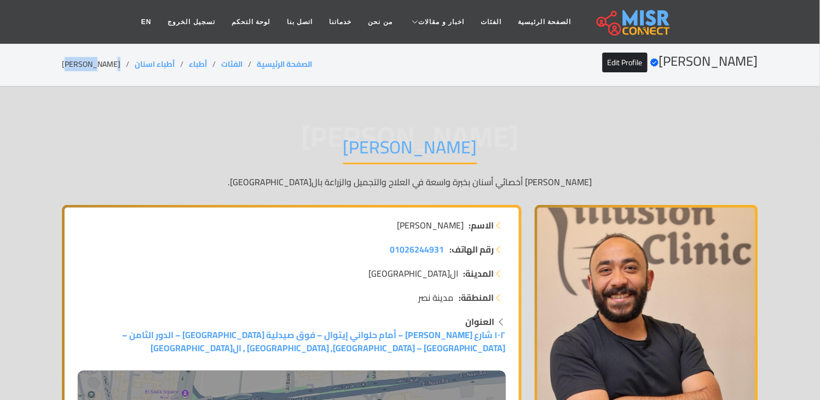
click at [125, 61] on li "[PERSON_NAME]" at bounding box center [98, 64] width 73 height 11
copy main "[PERSON_NAME]"
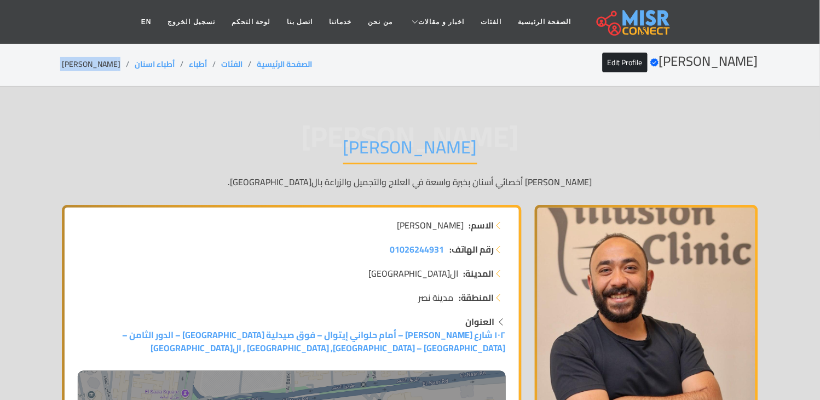
copy main "[PERSON_NAME]"
copy main "الدكتور شريف طاهر حجازي"
drag, startPoint x: 200, startPoint y: 64, endPoint x: 163, endPoint y: 72, distance: 38.1
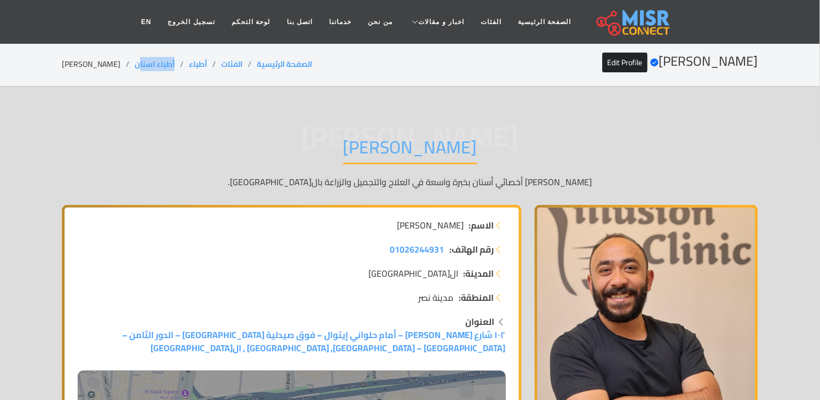
click at [163, 72] on div "الدكتور شريف طاهر حجازي Verified account Edit Profile الصفحة الرئيسية الفئات أط…" at bounding box center [410, 64] width 696 height 21
click at [124, 62] on li "الدكتور شريف طاهر حجازي" at bounding box center [98, 64] width 73 height 11
copy main "الدكتور شريف طاهر حجازي"
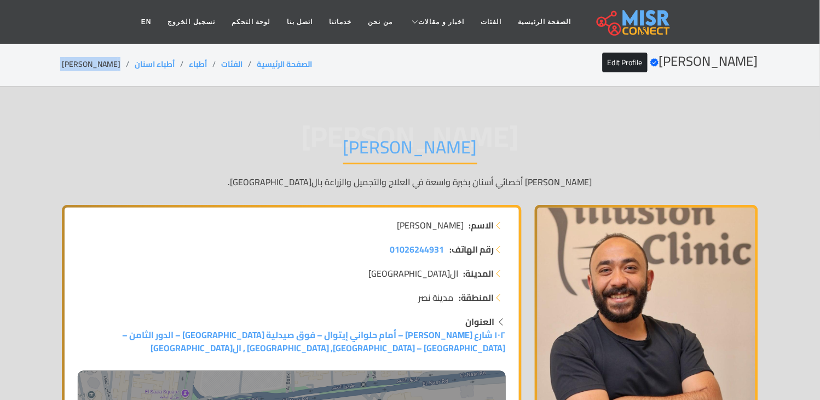
copy main "الدكتور شريف طاهر حجازي"
click at [479, 21] on link "الفئات" at bounding box center [491, 21] width 37 height 21
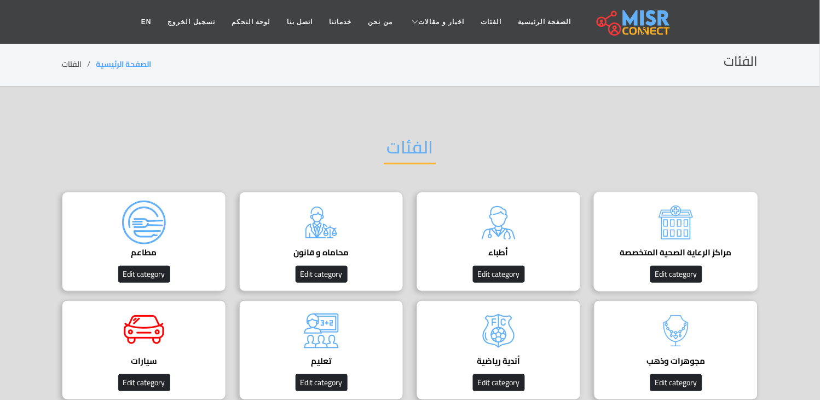
click at [708, 232] on div "مراكز الرعاية الصحية المتخصصة Edit category" at bounding box center [676, 242] width 164 height 100
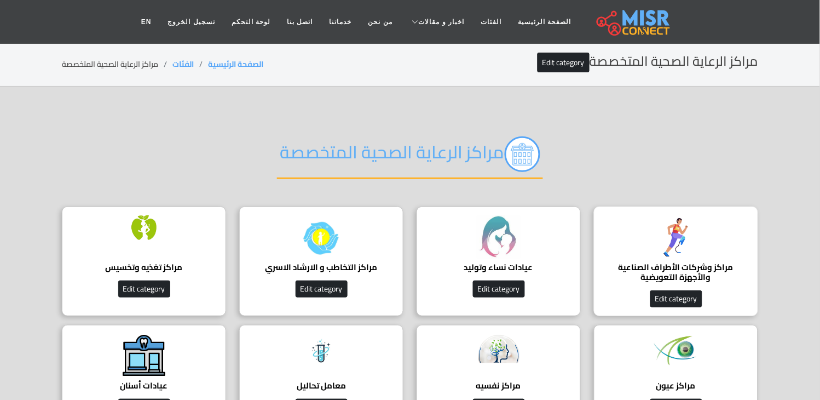
click at [644, 245] on div "مراكز وشركات الأطراف الصناعية والأجهزة التعويضية دليل شامل لأفضل شركات الأطراف …" at bounding box center [676, 260] width 164 height 109
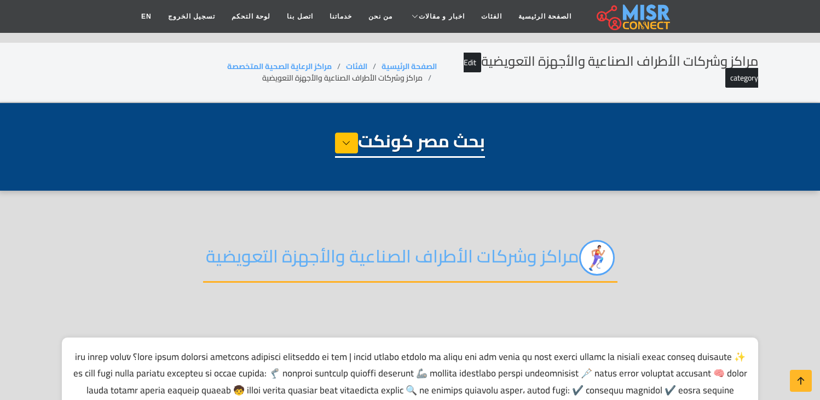
select select "**********"
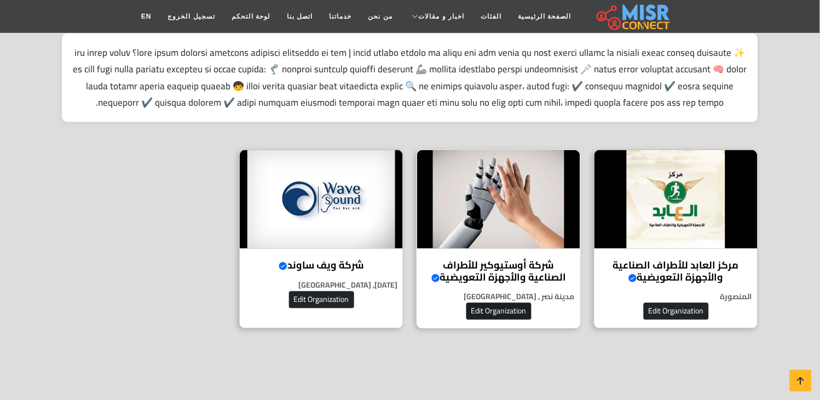
scroll to position [304, 0]
click at [368, 249] on div "شركة ويف ساوند Verified account ويف ساوند – سماعات ضعف السمع الألمانية المعتمدة…" at bounding box center [321, 238] width 164 height 179
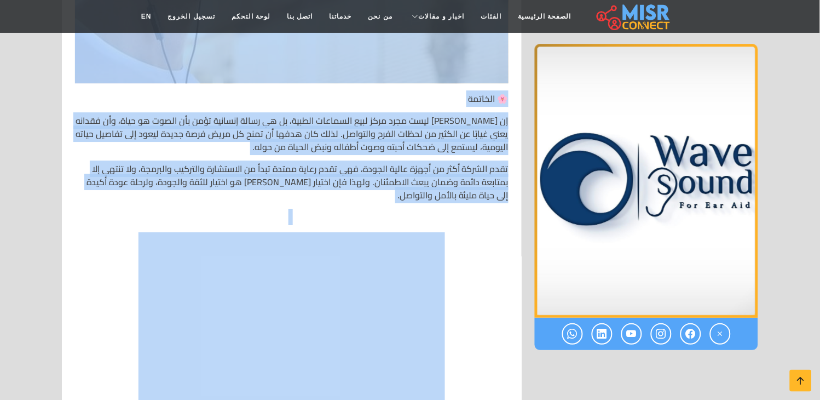
scroll to position [7117, 0]
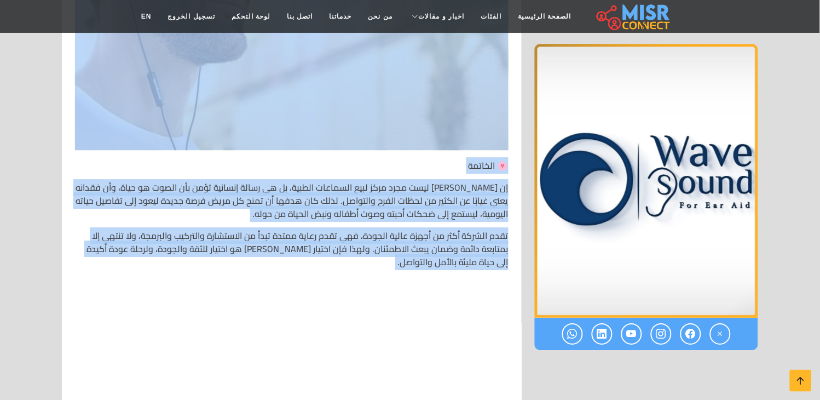
drag, startPoint x: 505, startPoint y: 77, endPoint x: 328, endPoint y: 253, distance: 249.7
copy div "🎧 شركة ويف ساوند – Wave Sound الوكيل المعتمد لأحدث التوكيلات الألمانية العالمية…"
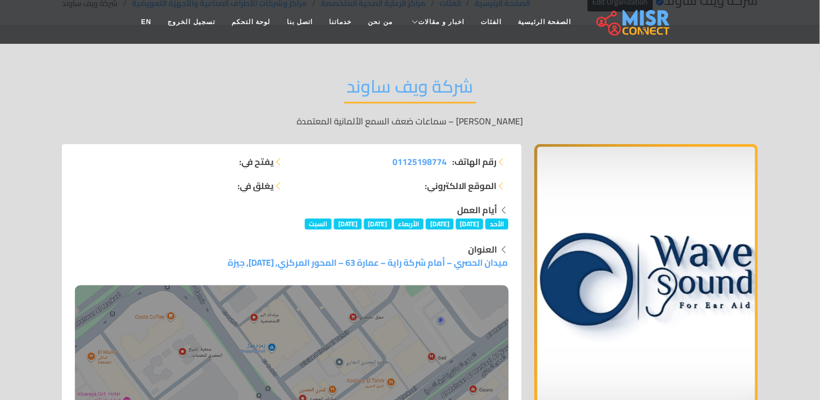
scroll to position [0, 0]
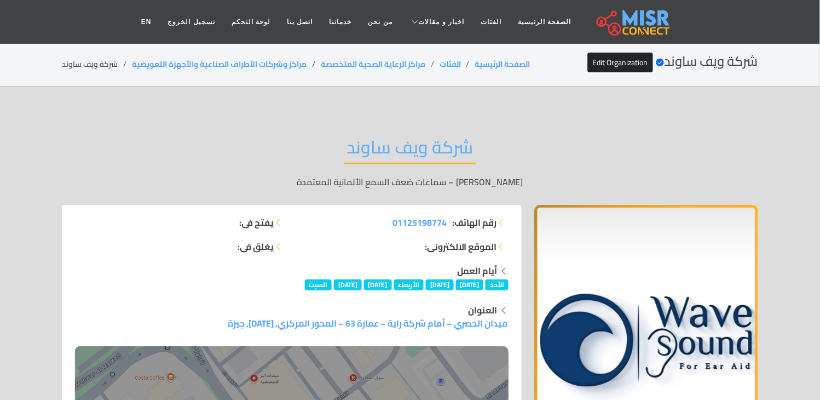
click at [90, 66] on li "شركة ويف ساوند" at bounding box center [97, 64] width 70 height 11
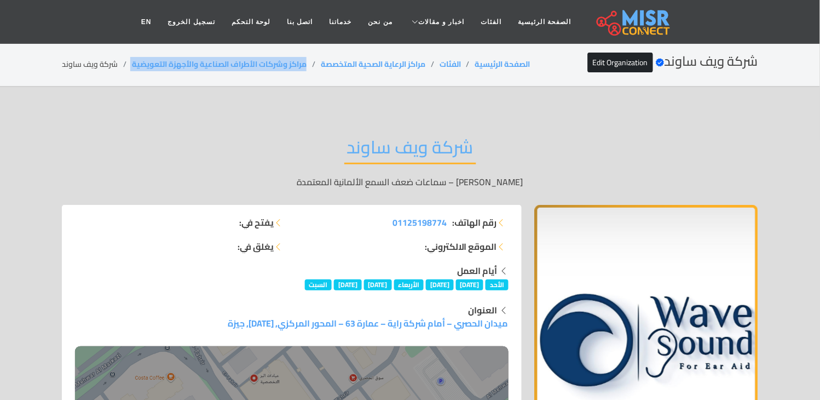
drag, startPoint x: 311, startPoint y: 58, endPoint x: 132, endPoint y: 59, distance: 178.5
click at [132, 59] on ol "الصفحة الرئيسية الفئات مراكز الرعاية الصحية المتخصصة مراكز وشركات الأطراف الصنا…" at bounding box center [296, 64] width 469 height 11
copy ol "مراكز وشركات الأطراف الصناعية والأجهزة التعويضية"
click at [74, 63] on li "شركة ويف ساوند" at bounding box center [97, 64] width 70 height 11
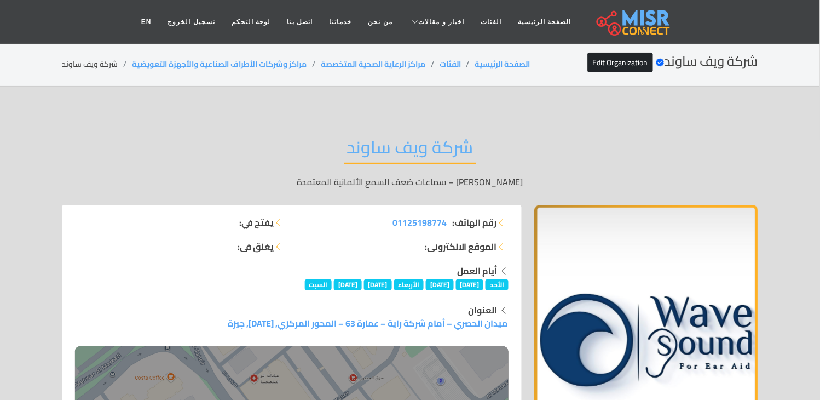
click at [74, 63] on li "شركة ويف ساوند" at bounding box center [97, 64] width 70 height 11
copy main "شركة ويف ساوند"
drag, startPoint x: 315, startPoint y: 55, endPoint x: 130, endPoint y: 66, distance: 185.3
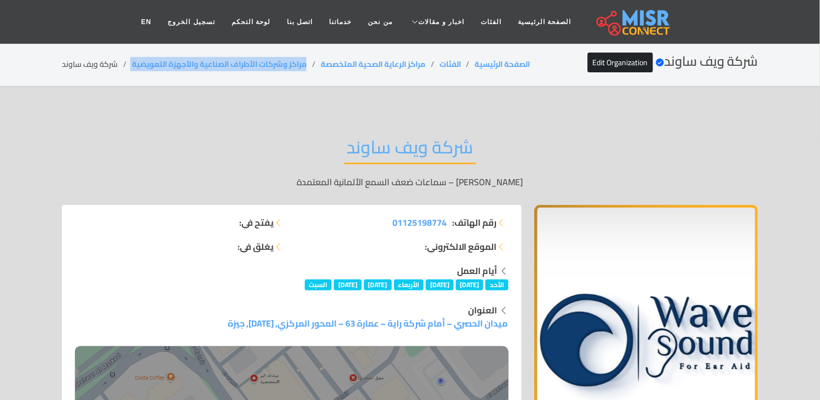
click at [130, 66] on div "شركة ويف ساوند Verified account Edit Organization الصفحة الرئيسية الفئات مراكز …" at bounding box center [410, 64] width 696 height 21
copy ol "مراكز وشركات الأطراف الصناعية والأجهزة التعويضية"
drag, startPoint x: 516, startPoint y: 328, endPoint x: 211, endPoint y: 326, distance: 304.9
copy link "ميدان الحصري – أمام شركة راية – عمارة 63 – المحور المركزي, 6 أكتوبر, جيزة"
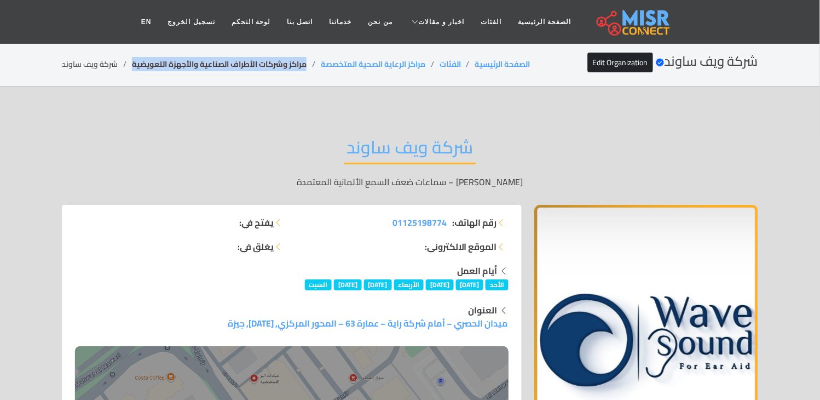
copy link "مراكز وشركات الأطراف الصناعية والأجهزة التعويضية"
drag, startPoint x: 291, startPoint y: 61, endPoint x: 134, endPoint y: 63, distance: 156.6
click at [134, 63] on li "مراكز وشركات الأطراف الصناعية والأجهزة التعويضية" at bounding box center [226, 64] width 189 height 11
click at [85, 56] on div "شركة ويف ساوند Verified account Edit Organization الصفحة الرئيسية الفئات مراكز …" at bounding box center [410, 64] width 696 height 21
click at [86, 59] on li "شركة ويف ساوند" at bounding box center [97, 64] width 70 height 11
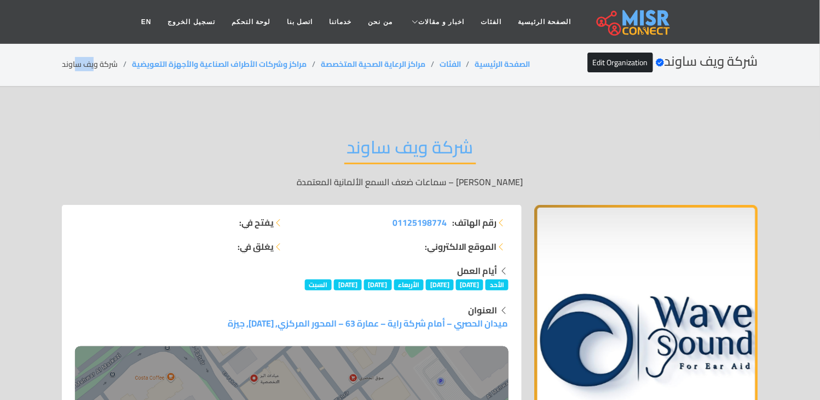
click at [88, 59] on li "شركة ويف ساوند" at bounding box center [97, 64] width 70 height 11
copy main "شركة ويف ساوند"
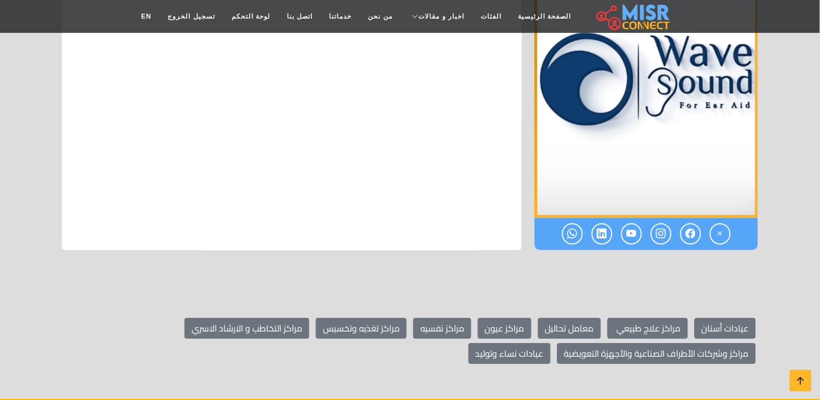
scroll to position [7864, 0]
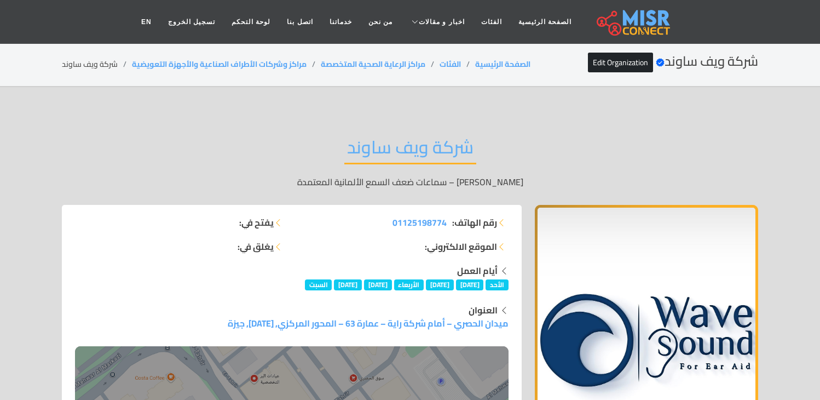
scroll to position [7864, 0]
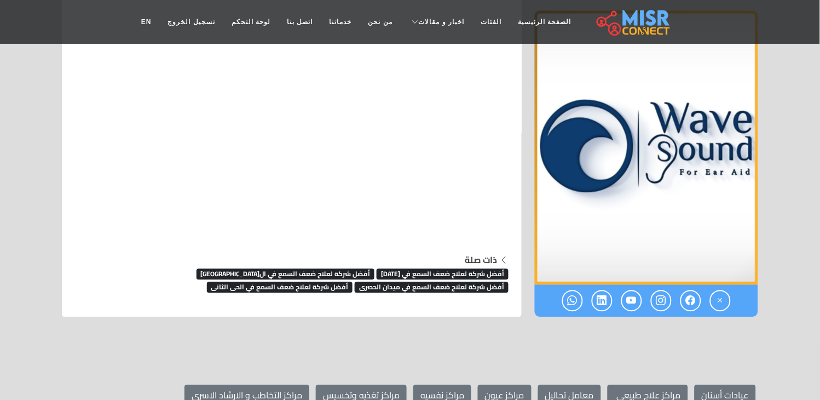
click at [486, 268] on span "أفضل شركة لعلاج ضعف السمع في [DATE]" at bounding box center [443, 273] width 132 height 11
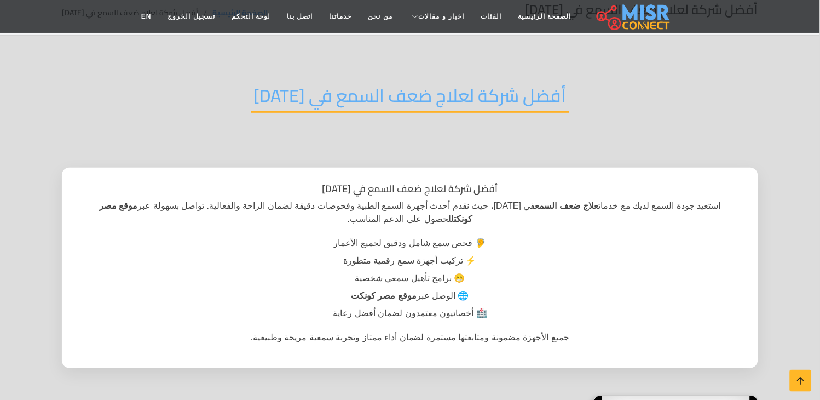
scroll to position [122, 0]
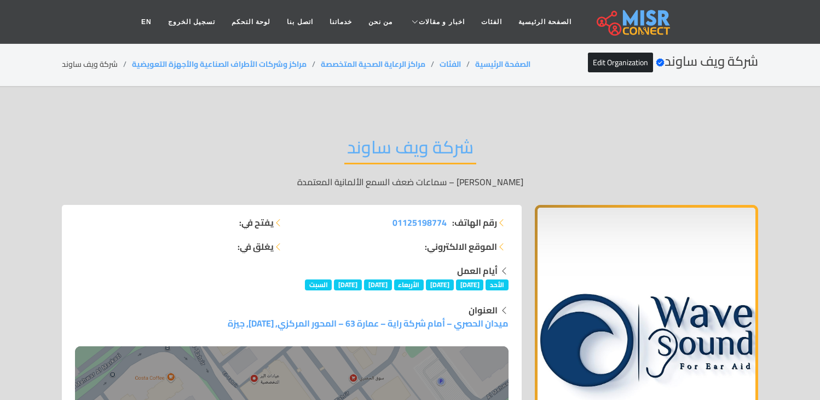
scroll to position [7864, 0]
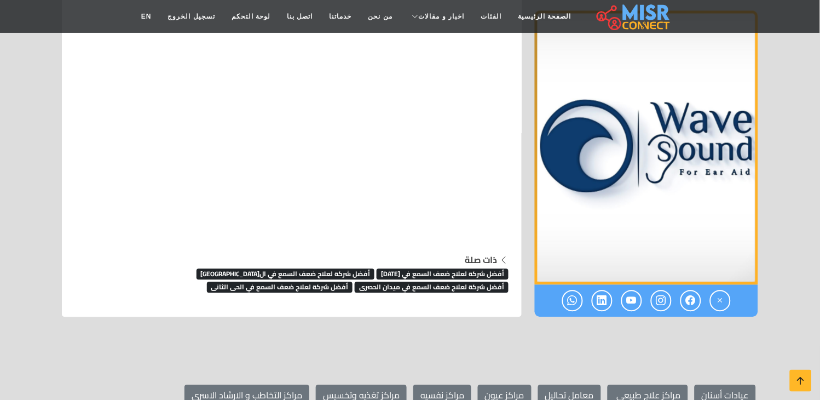
click at [355, 281] on span "أفضل شركة لعلاج ضعف السمع في ميدان الحصرى" at bounding box center [432, 286] width 154 height 11
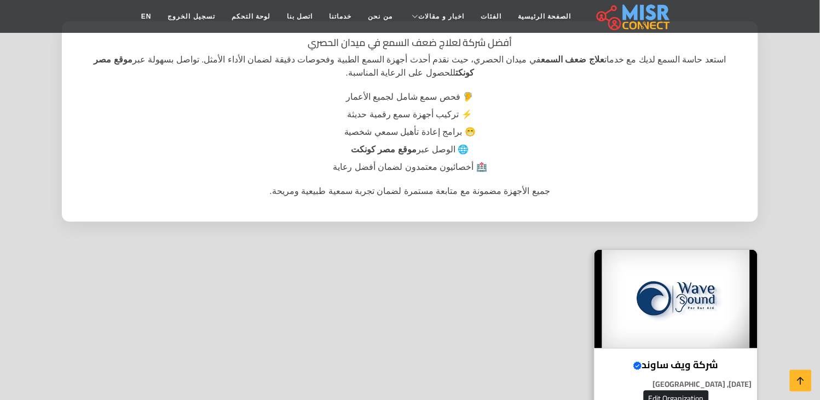
scroll to position [61, 0]
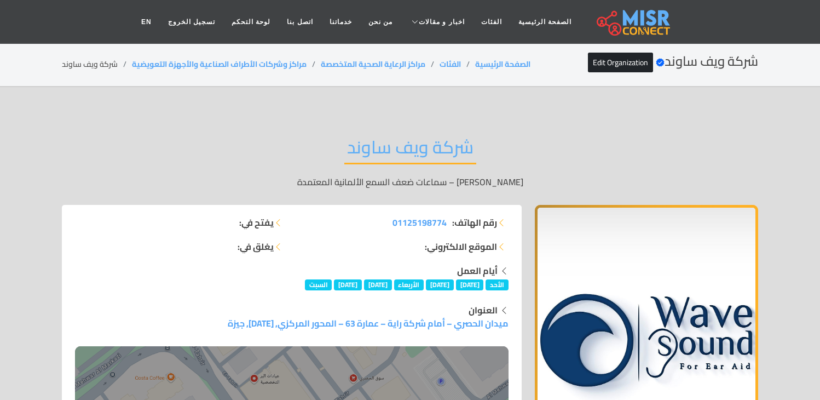
scroll to position [7864, 0]
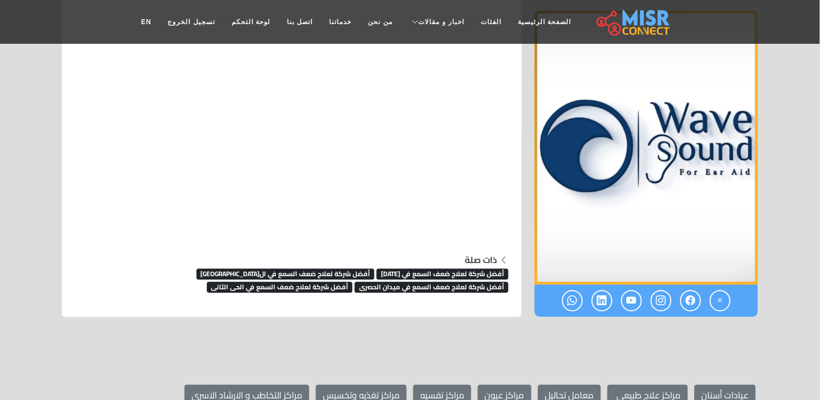
click at [353, 281] on span "أفضل شركة لعلاج ضعف السمع في الحى الثانى" at bounding box center [280, 286] width 146 height 11
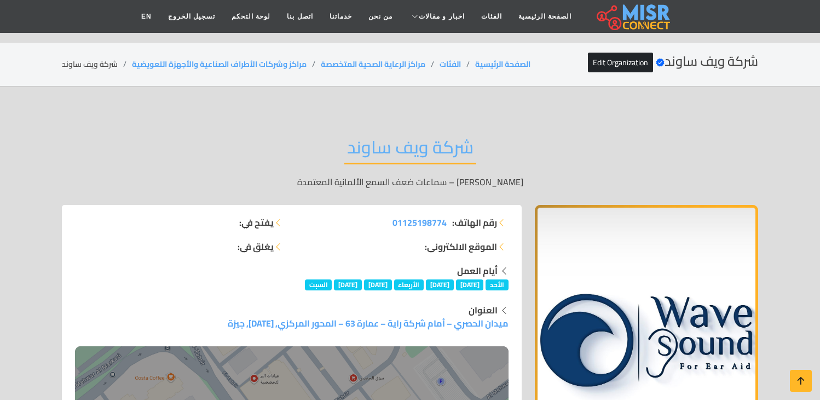
scroll to position [7864, 0]
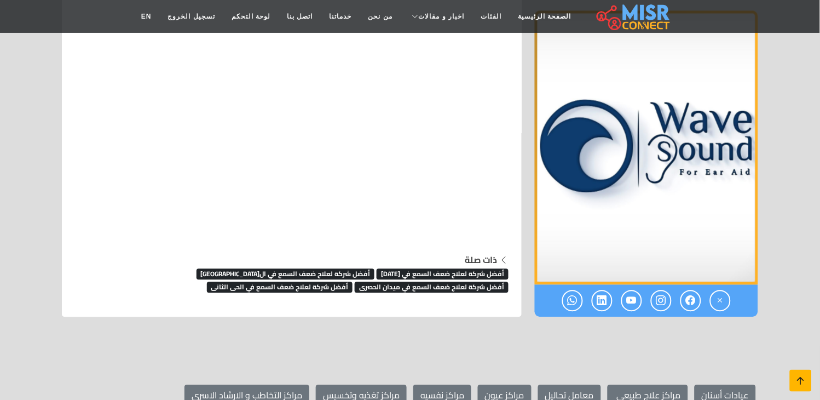
click at [807, 385] on icon at bounding box center [800, 380] width 15 height 15
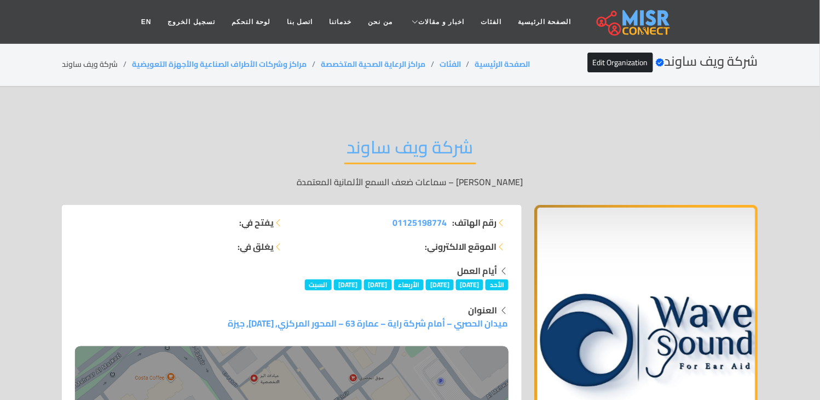
click at [97, 63] on li "شركة ويف ساوند" at bounding box center [97, 64] width 70 height 11
click at [99, 62] on li "شركة ويف ساوند" at bounding box center [97, 64] width 70 height 11
copy main "شركة ويف ساوند"
copy link "مراكز وشركات الأطراف الصناعية والأجهزة التعويضية"
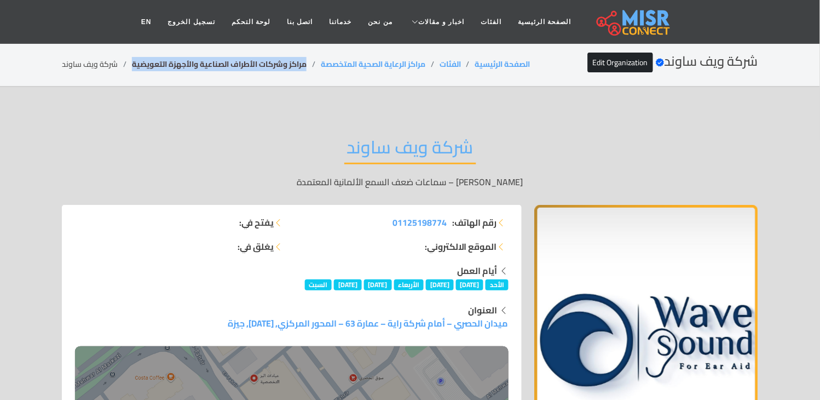
drag, startPoint x: 314, startPoint y: 67, endPoint x: 144, endPoint y: 64, distance: 170.3
click at [137, 68] on li "مراكز وشركات الأطراف الصناعية والأجهزة التعويضية" at bounding box center [226, 64] width 189 height 11
click at [313, 61] on li "مراكز وشركات الأطراف الصناعية والأجهزة التعويضية" at bounding box center [226, 64] width 189 height 11
drag, startPoint x: 311, startPoint y: 61, endPoint x: 135, endPoint y: 67, distance: 175.9
click at [135, 67] on li "مراكز وشركات الأطراف الصناعية والأجهزة التعويضية" at bounding box center [226, 64] width 189 height 11
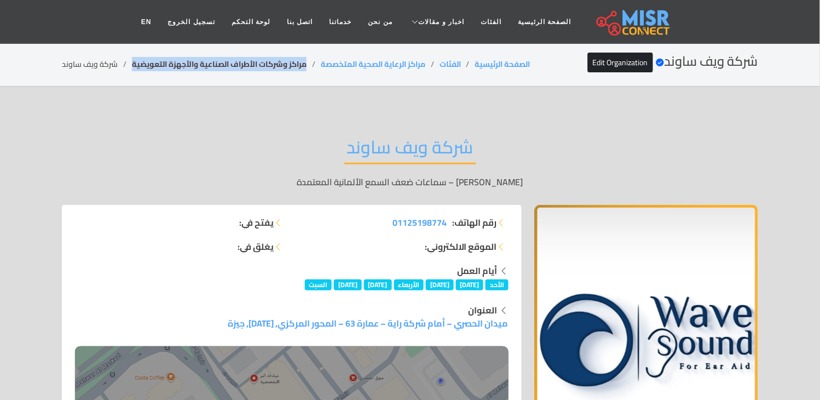
copy link "مراكز وشركات الأطراف الصناعية والأجهزة التعويضية"
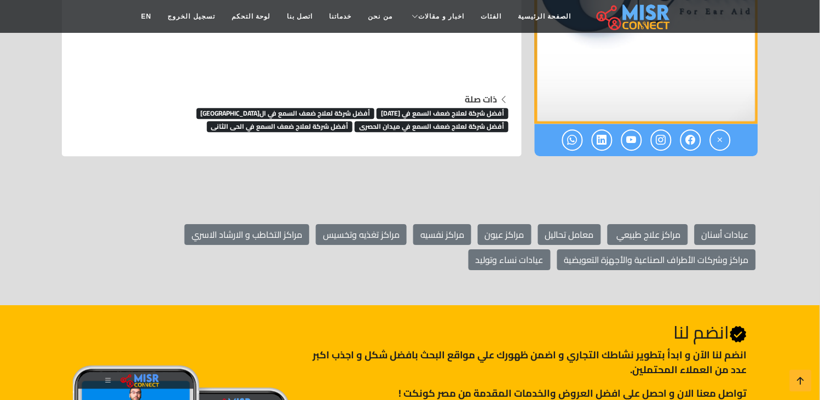
scroll to position [7826, 0]
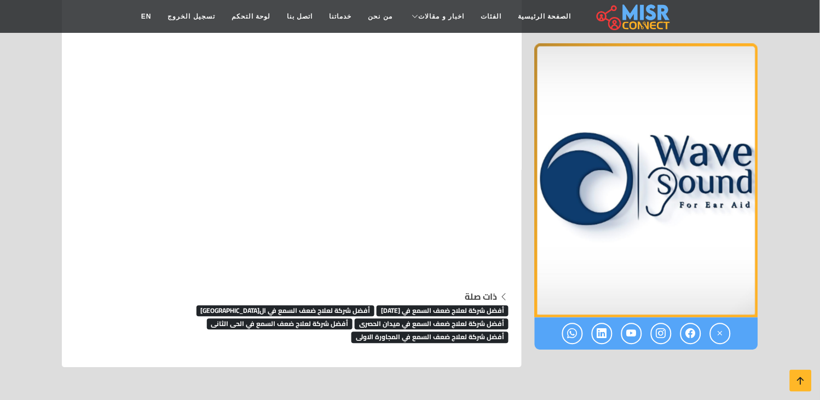
scroll to position [7644, 0]
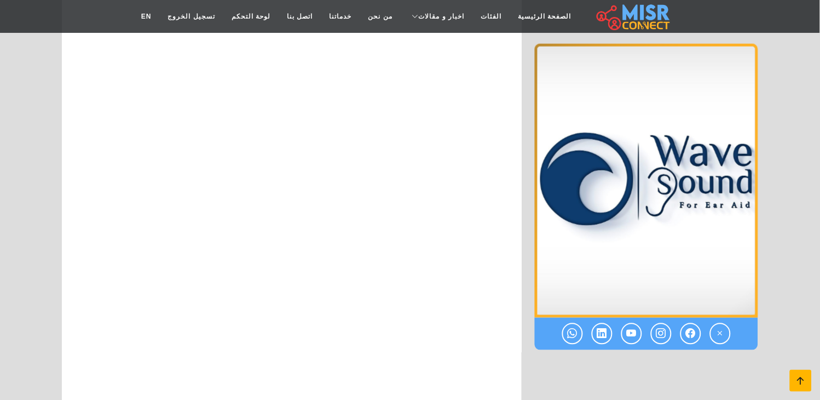
click at [806, 380] on icon at bounding box center [800, 380] width 15 height 15
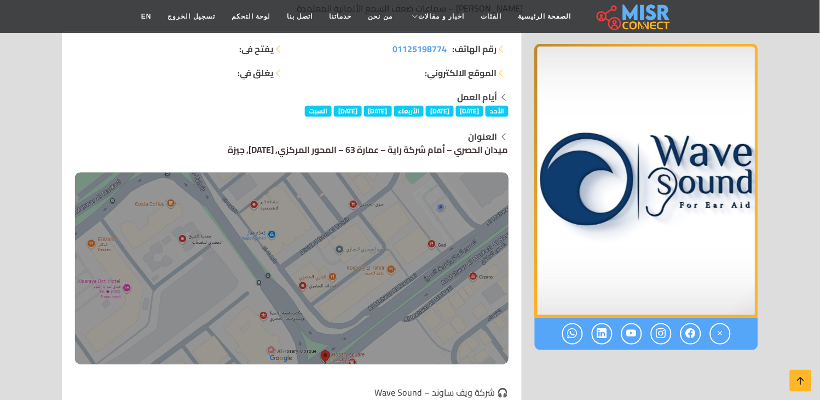
scroll to position [304, 0]
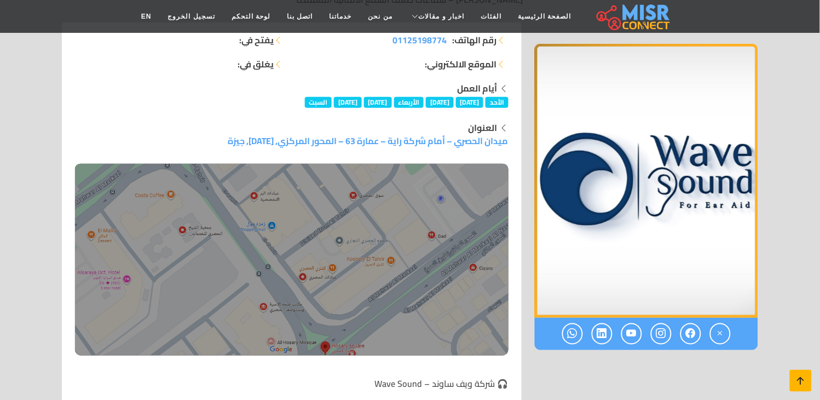
click at [800, 376] on icon at bounding box center [800, 380] width 15 height 15
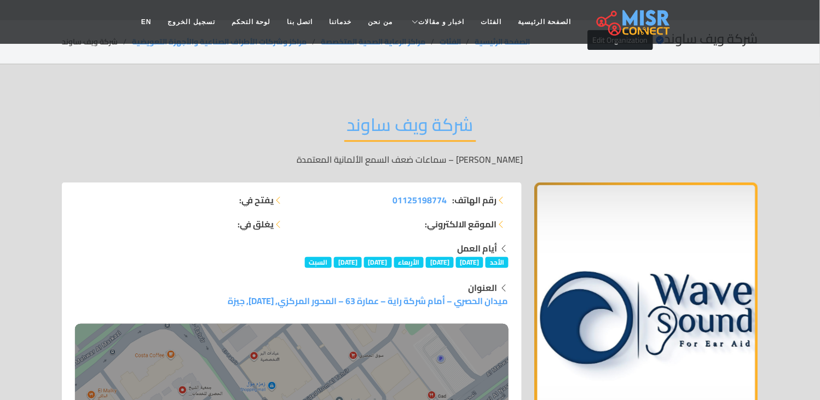
scroll to position [0, 0]
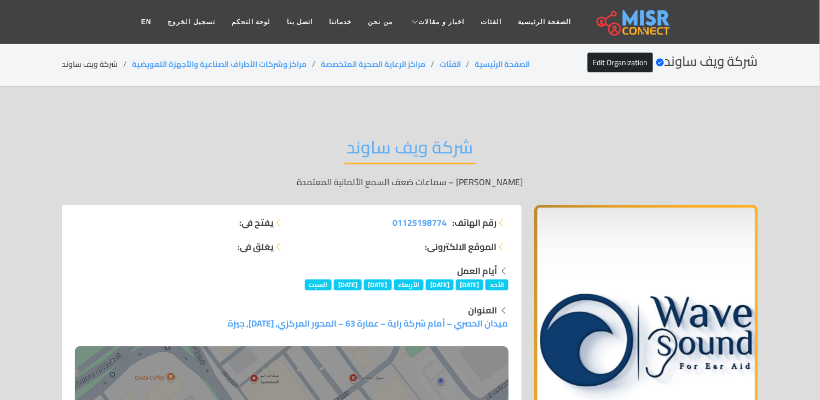
click at [114, 61] on li "شركة ويف ساوند" at bounding box center [97, 64] width 70 height 11
click at [116, 59] on li "شركة ويف ساوند" at bounding box center [97, 64] width 70 height 11
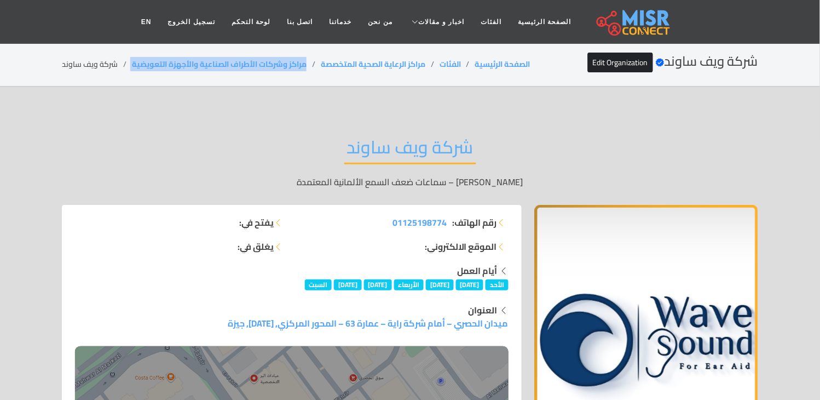
drag, startPoint x: 297, startPoint y: 62, endPoint x: 132, endPoint y: 62, distance: 165.3
click at [132, 62] on ol "الصفحة الرئيسية الفئات مراكز الرعاية الصحية المتخصصة مراكز وشركات الأطراف الصنا…" at bounding box center [296, 64] width 469 height 11
copy ol "مراكز وشركات الأطراف الصناعية والأجهزة التعويضية"
click at [90, 61] on li "شركة ويف ساوند" at bounding box center [97, 64] width 70 height 11
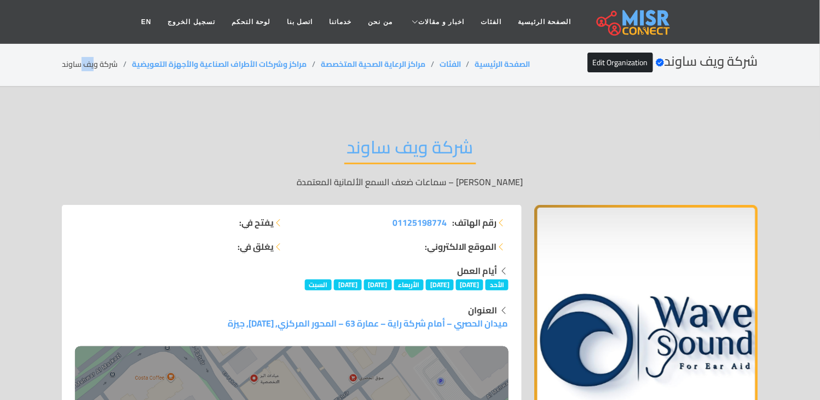
click at [91, 61] on li "شركة ويف ساوند" at bounding box center [97, 64] width 70 height 11
copy main "شركة ويف ساوند"
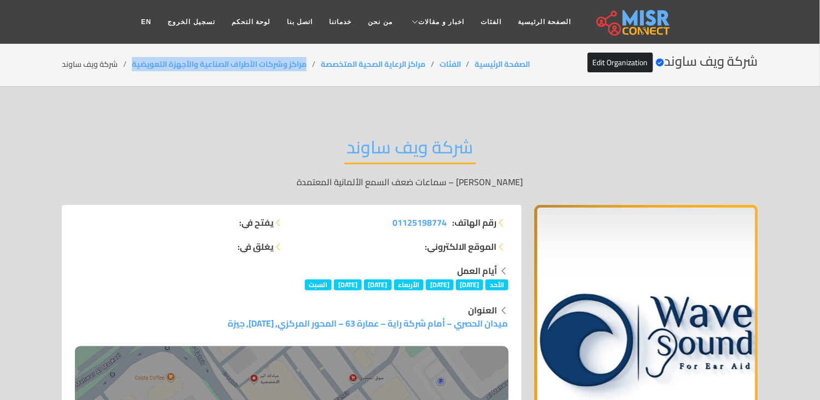
drag, startPoint x: 316, startPoint y: 58, endPoint x: 133, endPoint y: 47, distance: 183.2
click at [133, 47] on section "شركة ويف ساوند Verified account Edit Organization الصفحة الرئيسية الفئات مراكز …" at bounding box center [410, 65] width 820 height 44
copy link "مراكز وشركات الأطراف الصناعية والأجهزة التعويضية"
click at [101, 62] on li "شركة ويف ساوند" at bounding box center [97, 64] width 70 height 11
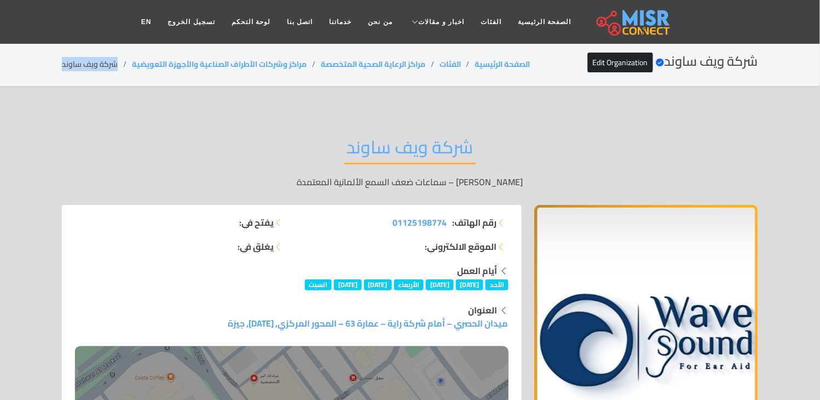
click at [101, 62] on li "شركة ويف ساوند" at bounding box center [97, 64] width 70 height 11
copy main "شركة ويف ساوند"
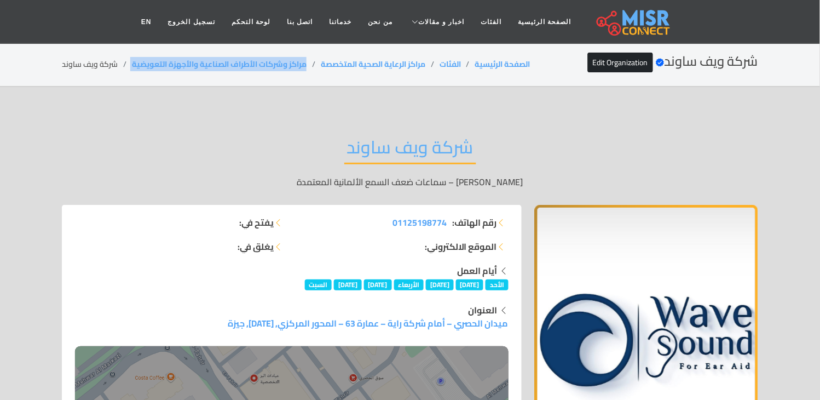
drag, startPoint x: 290, startPoint y: 58, endPoint x: 129, endPoint y: 63, distance: 161.6
click at [129, 63] on ol "الصفحة الرئيسية الفئات مراكز الرعاية الصحية المتخصصة مراكز وشركات الأطراف الصنا…" at bounding box center [296, 64] width 469 height 11
copy ol "مراكز وشركات الأطراف الصناعية والأجهزة التعويضية"
click at [93, 66] on li "شركة ويف ساوند" at bounding box center [97, 64] width 70 height 11
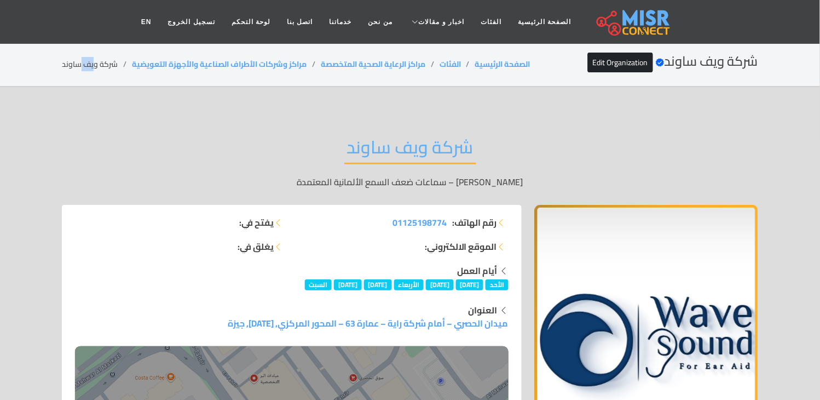
click at [93, 66] on li "شركة ويف ساوند" at bounding box center [97, 64] width 70 height 11
click at [93, 65] on li "شركة ويف ساوند" at bounding box center [97, 64] width 70 height 11
copy main "شركة ويف ساوند"
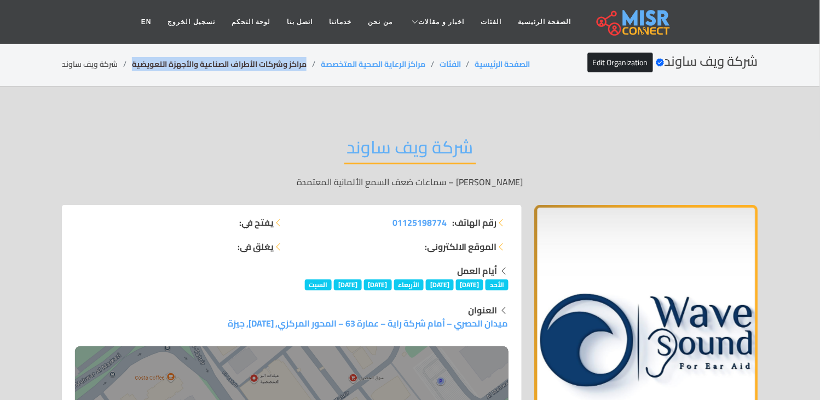
drag, startPoint x: 315, startPoint y: 62, endPoint x: 133, endPoint y: 70, distance: 182.5
click at [133, 70] on li "مراكز وشركات الأطراف الصناعية والأجهزة التعويضية" at bounding box center [226, 64] width 189 height 11
click at [112, 59] on li "شركة ويف ساوند" at bounding box center [97, 64] width 70 height 11
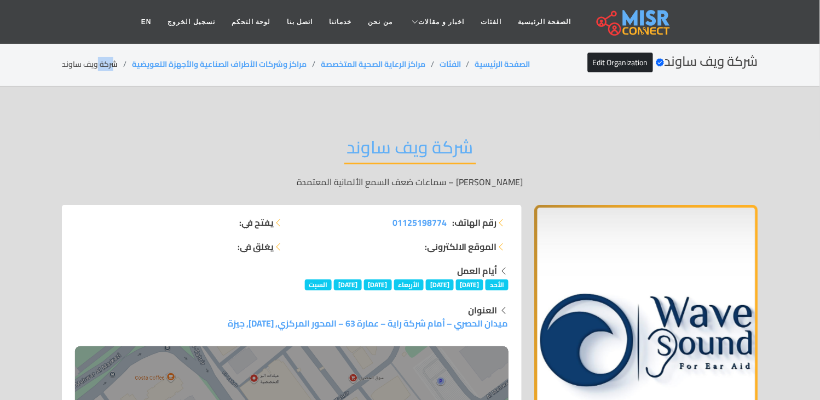
click at [112, 59] on li "شركة ويف ساوند" at bounding box center [97, 64] width 70 height 11
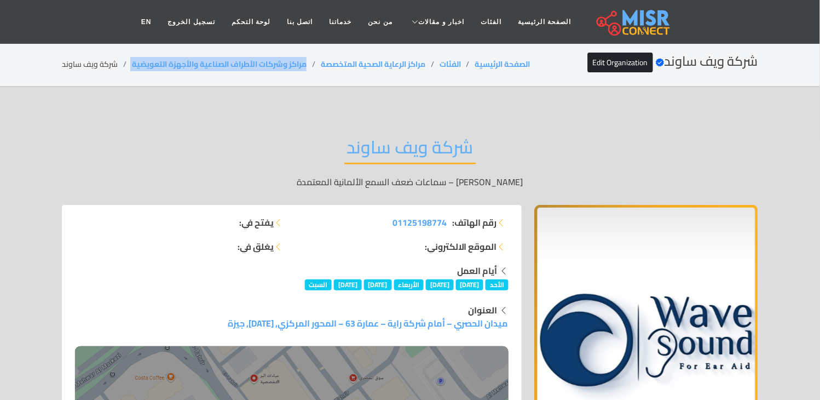
drag, startPoint x: 314, startPoint y: 64, endPoint x: 126, endPoint y: 66, distance: 187.2
click at [126, 66] on ol "الصفحة الرئيسية الفئات مراكز الرعاية الصحية المتخصصة مراكز وشركات الأطراف الصنا…" at bounding box center [296, 64] width 469 height 11
click at [79, 64] on li "شركة ويف ساوند" at bounding box center [97, 64] width 70 height 11
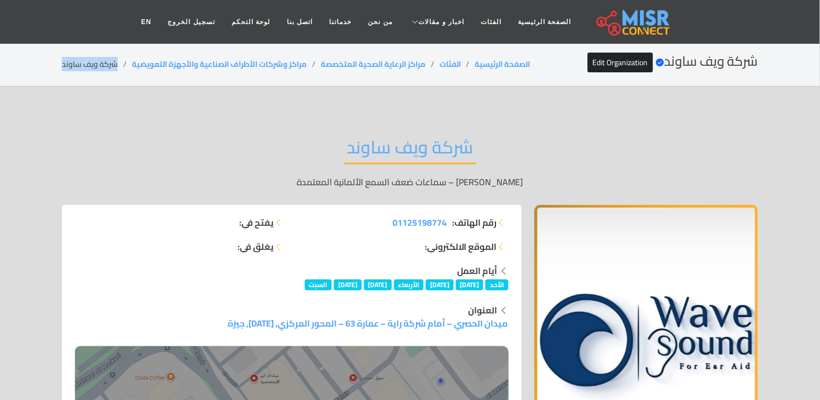
click at [79, 64] on li "شركة ويف ساوند" at bounding box center [97, 64] width 70 height 11
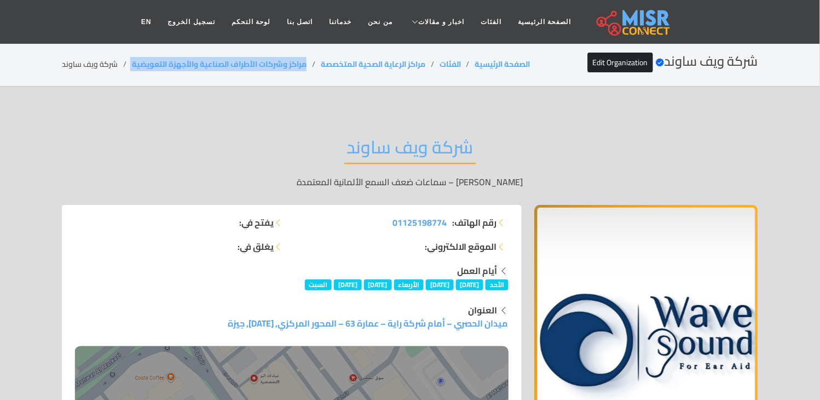
drag, startPoint x: 315, startPoint y: 57, endPoint x: 132, endPoint y: 66, distance: 182.5
click at [132, 66] on ol "الصفحة الرئيسية الفئات مراكز الرعاية الصحية المتخصصة مراكز وشركات الأطراف الصنا…" at bounding box center [296, 64] width 469 height 11
click at [74, 59] on li "شركة ويف ساوند" at bounding box center [97, 64] width 70 height 11
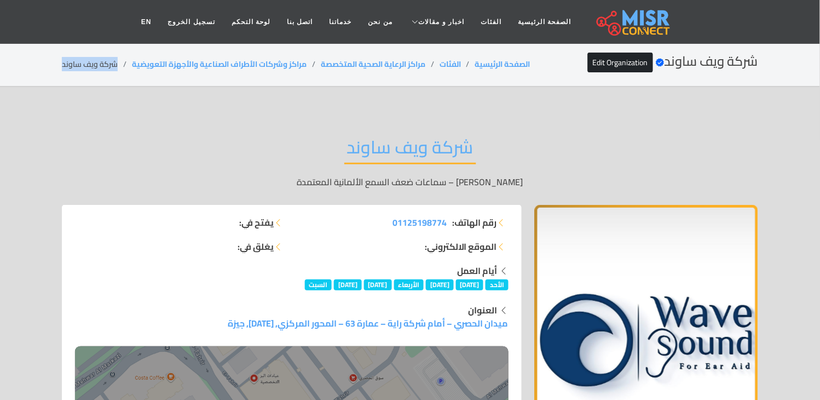
click at [74, 59] on li "شركة ويف ساوند" at bounding box center [97, 64] width 70 height 11
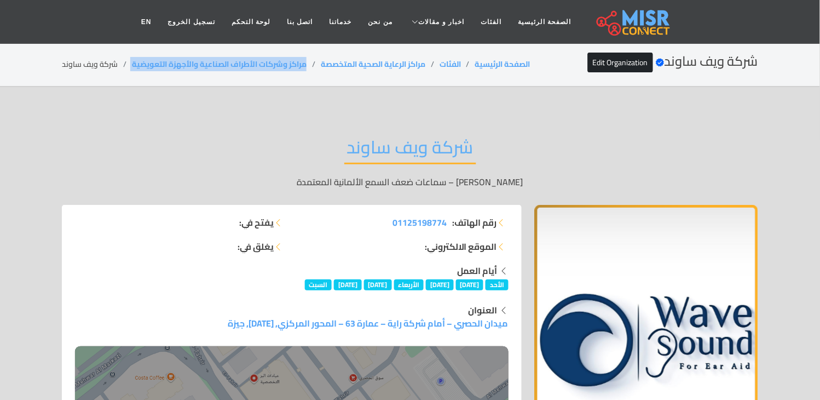
drag, startPoint x: 313, startPoint y: 62, endPoint x: 123, endPoint y: 73, distance: 190.3
click at [123, 73] on div "شركة ويف ساوند Verified account Edit Organization الصفحة الرئيسية الفئات مراكز …" at bounding box center [410, 64] width 696 height 21
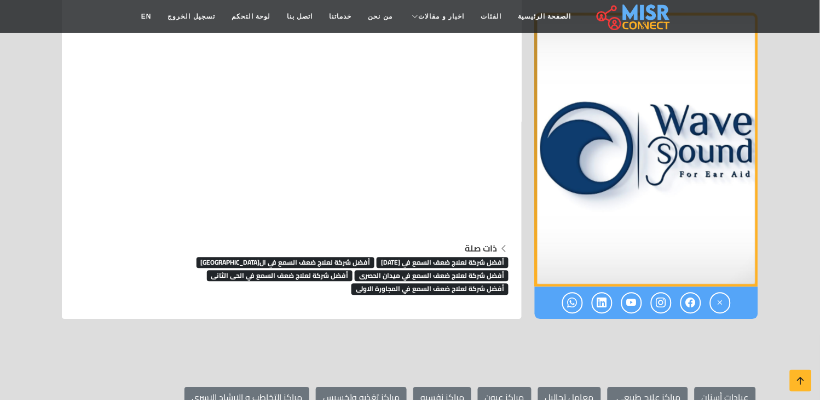
scroll to position [7986, 0]
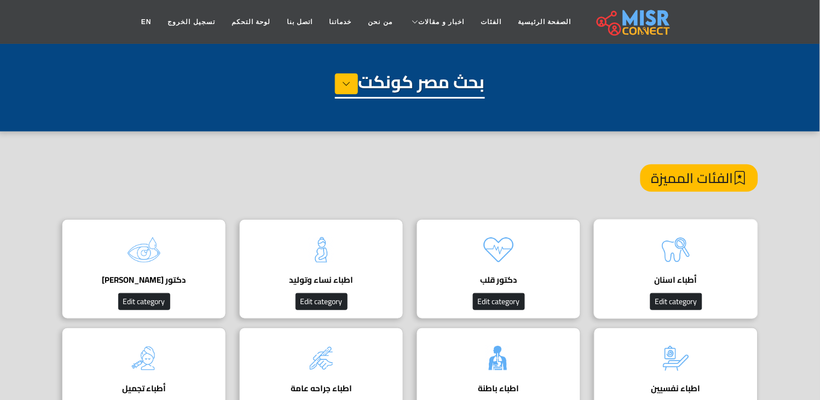
click at [685, 250] on img at bounding box center [676, 250] width 44 height 44
click at [665, 252] on img at bounding box center [676, 250] width 44 height 44
click at [695, 236] on img at bounding box center [676, 250] width 44 height 44
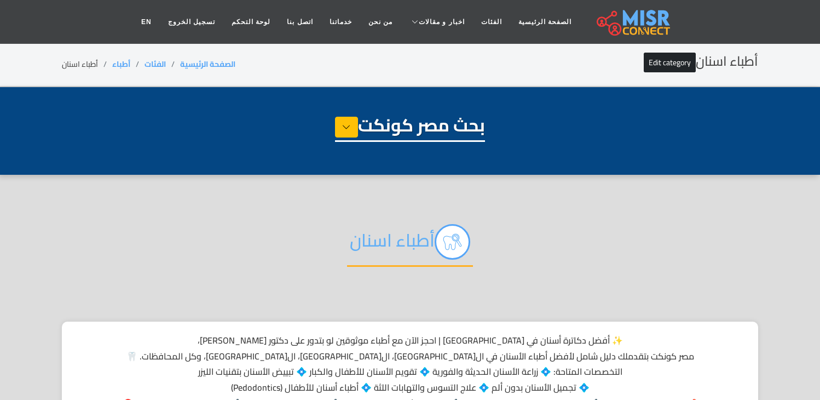
select select "*****"
select select "**********"
